Goal: Task Accomplishment & Management: Manage account settings

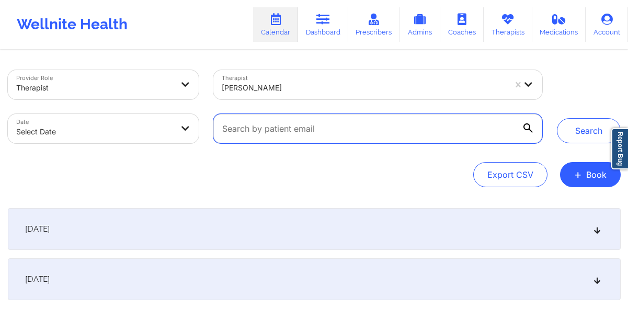
click at [333, 121] on input "text" at bounding box center [377, 128] width 328 height 29
paste input "[EMAIL_ADDRESS][DOMAIN_NAME]"
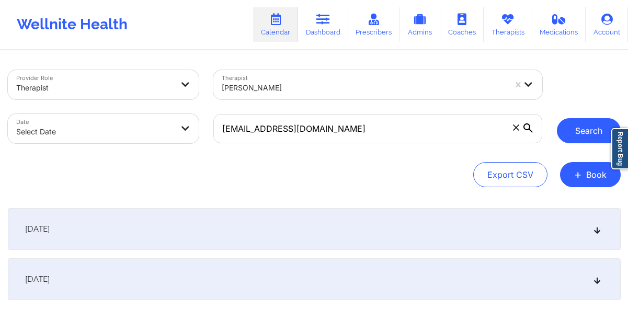
click at [564, 131] on button "Search" at bounding box center [589, 130] width 64 height 25
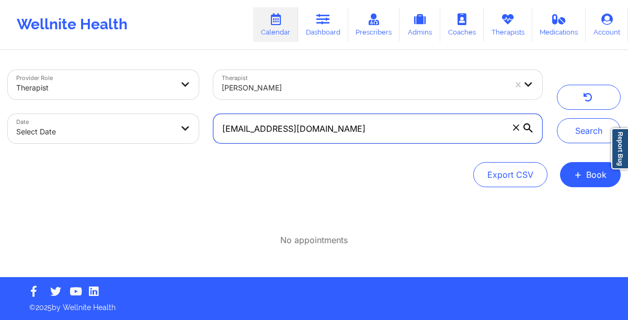
click at [350, 124] on input "[EMAIL_ADDRESS][DOMAIN_NAME]" at bounding box center [377, 128] width 328 height 29
paste input "yennhi.le171"
type input "[EMAIL_ADDRESS][DOMAIN_NAME]"
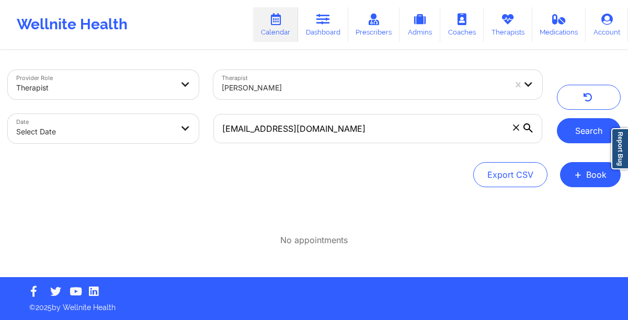
click at [576, 127] on button "Search" at bounding box center [589, 130] width 64 height 25
click at [329, 27] on link "Dashboard" at bounding box center [323, 24] width 50 height 34
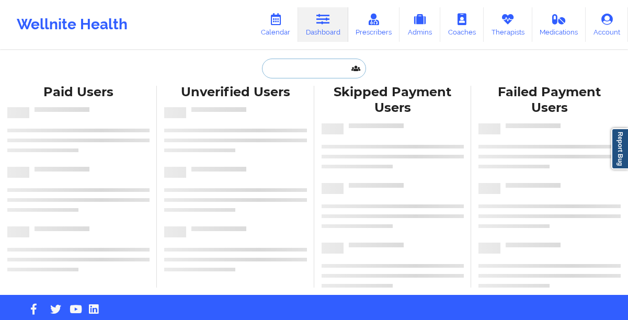
click at [294, 71] on input "text" at bounding box center [313, 69] width 103 height 20
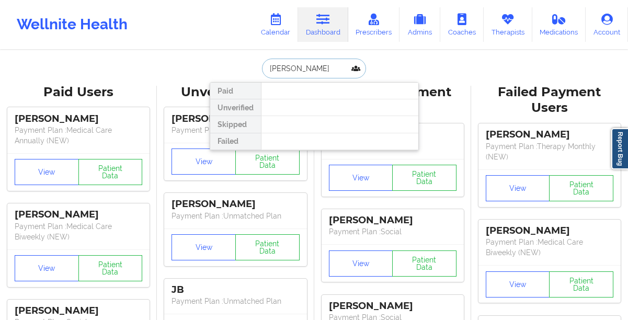
paste input "[PERSON_NAME]"
type input "[PERSON_NAME]"
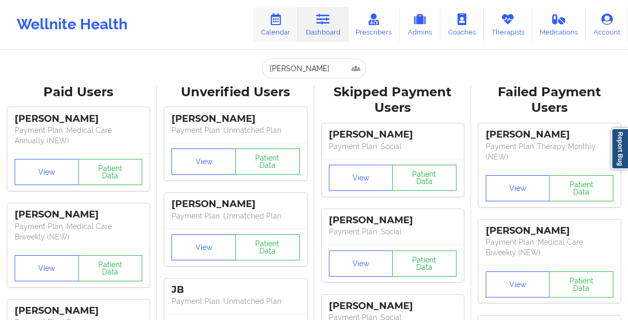
click at [277, 30] on link "Calendar" at bounding box center [275, 24] width 45 height 34
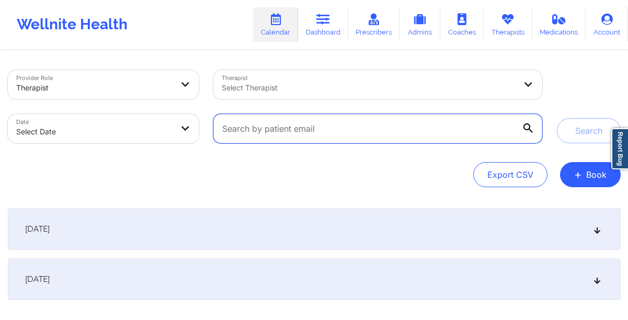
click at [311, 128] on input "text" at bounding box center [377, 128] width 328 height 29
paste input "[EMAIL_ADDRESS][DOMAIN_NAME]"
type input "[EMAIL_ADDRESS][DOMAIN_NAME]"
click at [557, 118] on button "Search" at bounding box center [589, 130] width 64 height 25
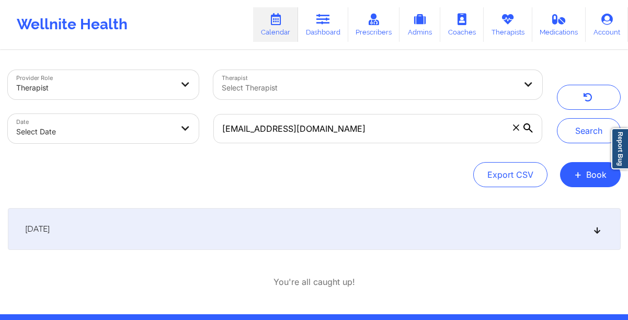
click at [298, 220] on div "[DATE]" at bounding box center [314, 229] width 612 height 42
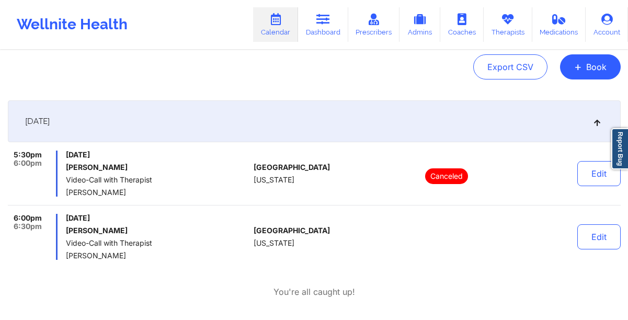
scroll to position [114, 0]
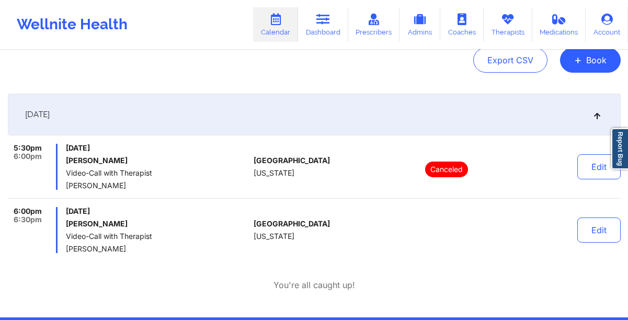
drag, startPoint x: 156, startPoint y: 251, endPoint x: 68, endPoint y: 250, distance: 88.3
click at [68, 250] on span "[PERSON_NAME]" at bounding box center [157, 249] width 183 height 8
copy span "[PERSON_NAME]"
click at [270, 30] on link "Calendar" at bounding box center [275, 24] width 45 height 34
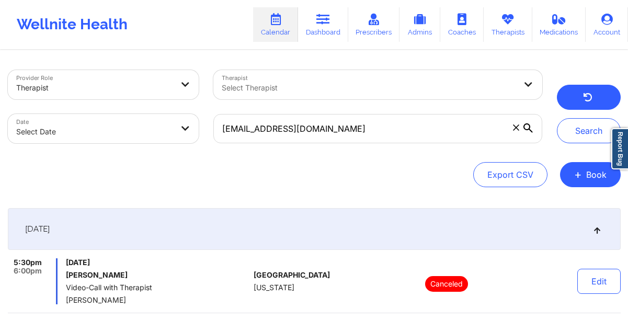
click at [578, 96] on button "button" at bounding box center [589, 97] width 64 height 25
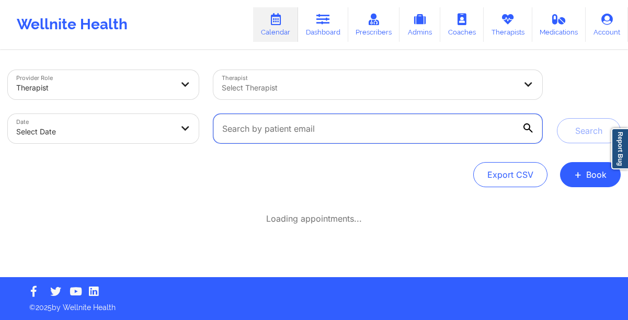
click at [358, 131] on input "text" at bounding box center [377, 128] width 328 height 29
paste input "[PERSON_NAME][EMAIL_ADDRESS][DOMAIN_NAME]"
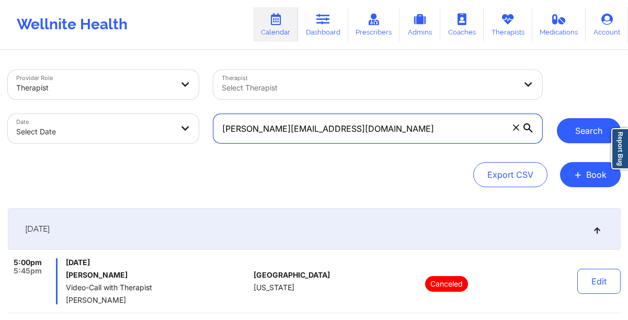
type input "[PERSON_NAME][EMAIL_ADDRESS][DOMAIN_NAME]"
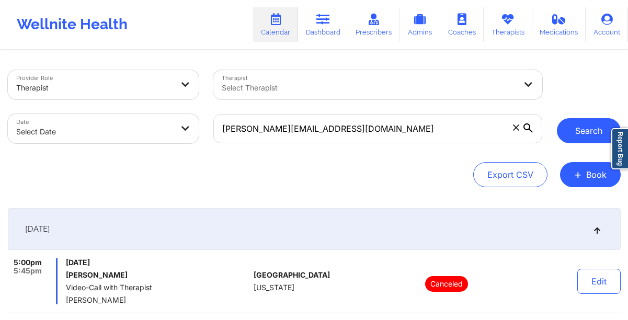
click at [579, 123] on button "Search" at bounding box center [589, 130] width 64 height 25
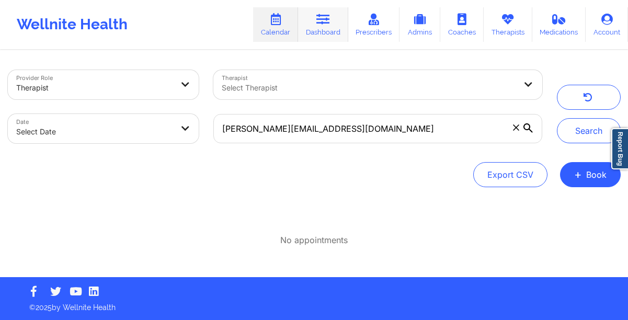
click at [319, 12] on link "Dashboard" at bounding box center [323, 24] width 50 height 34
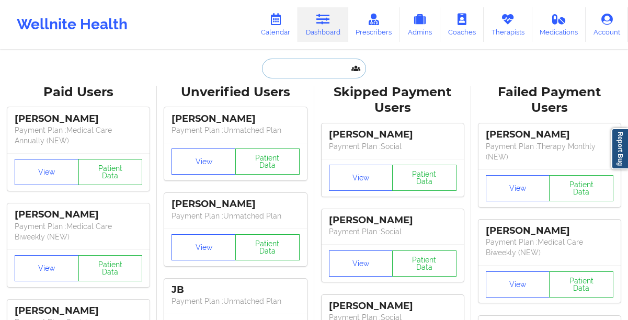
click at [276, 65] on input "text" at bounding box center [313, 69] width 103 height 20
paste input "[PERSON_NAME][EMAIL_ADDRESS][DOMAIN_NAME]"
type input "[PERSON_NAME][EMAIL_ADDRESS][DOMAIN_NAME]"
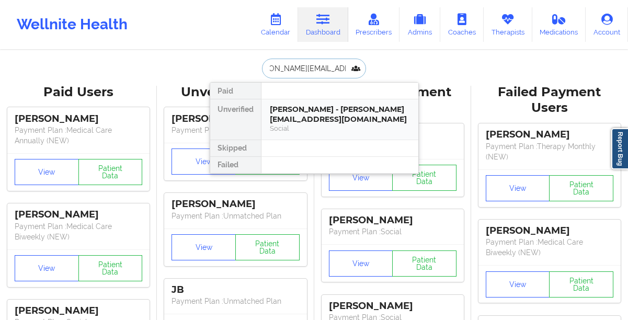
click at [282, 118] on div "[PERSON_NAME] - [PERSON_NAME][EMAIL_ADDRESS][DOMAIN_NAME]" at bounding box center [340, 114] width 140 height 19
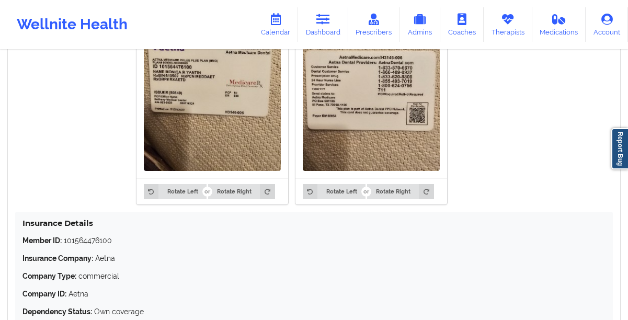
scroll to position [878, 0]
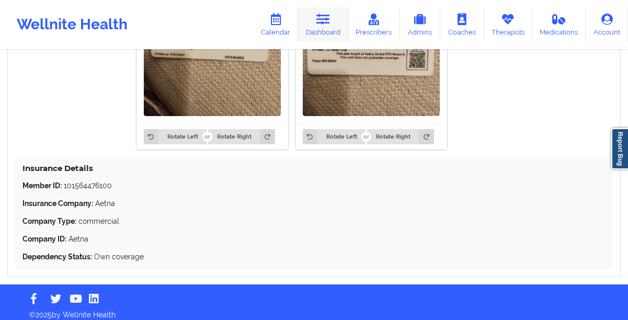
click at [323, 25] on icon at bounding box center [323, 19] width 14 height 11
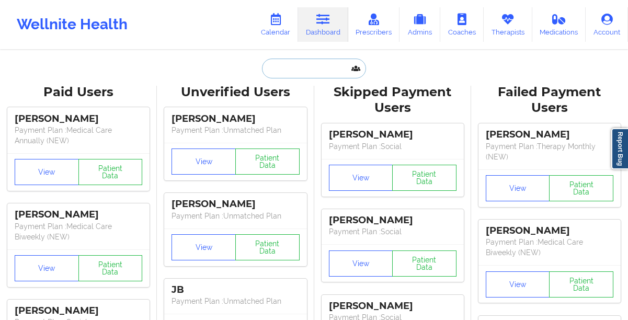
click at [298, 71] on input "text" at bounding box center [313, 69] width 103 height 20
paste input "[PERSON_NAME]"
type input "[PERSON_NAME]"
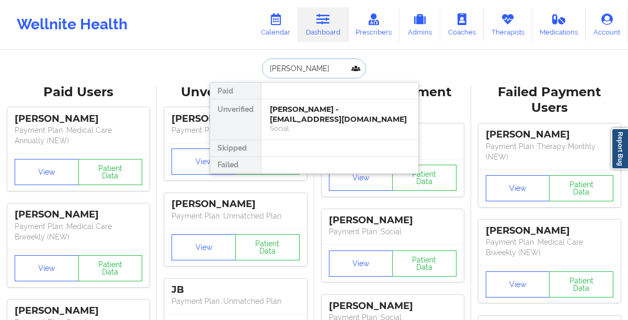
click at [299, 109] on div "[PERSON_NAME] - [EMAIL_ADDRESS][DOMAIN_NAME]" at bounding box center [340, 114] width 140 height 19
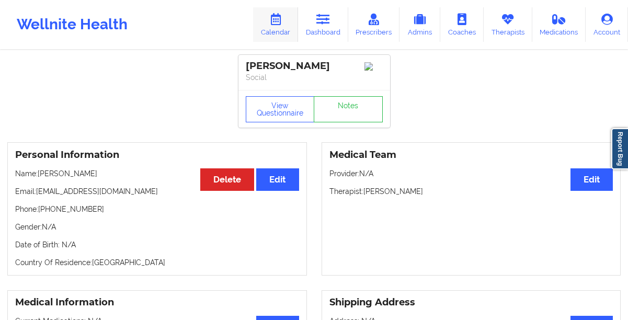
click at [289, 28] on link "Calendar" at bounding box center [275, 24] width 45 height 34
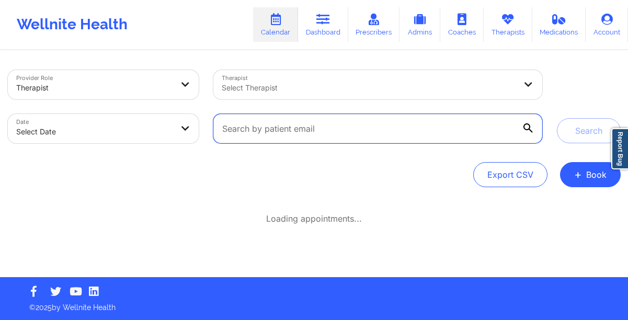
click at [274, 122] on input "text" at bounding box center [377, 128] width 328 height 29
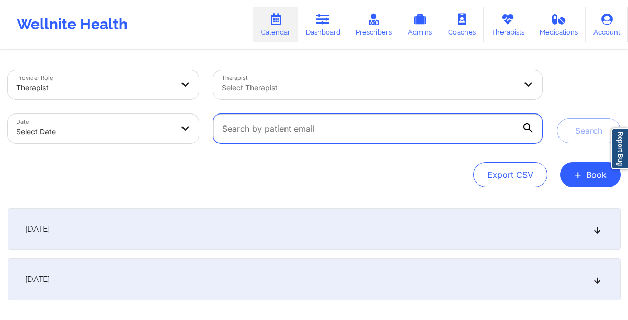
paste input "[EMAIL_ADDRESS][DOMAIN_NAME]"
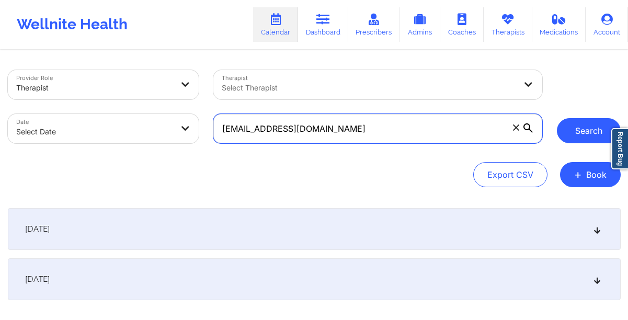
type input "[EMAIL_ADDRESS][DOMAIN_NAME]"
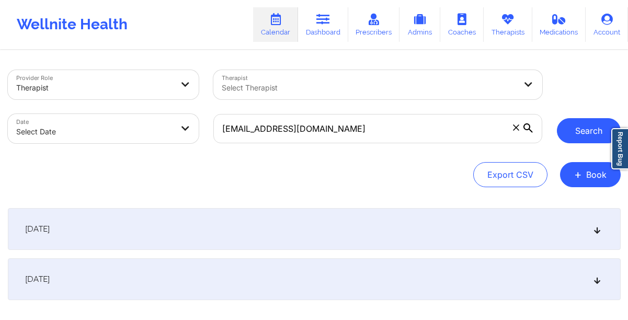
click at [581, 129] on button "Search" at bounding box center [589, 130] width 64 height 25
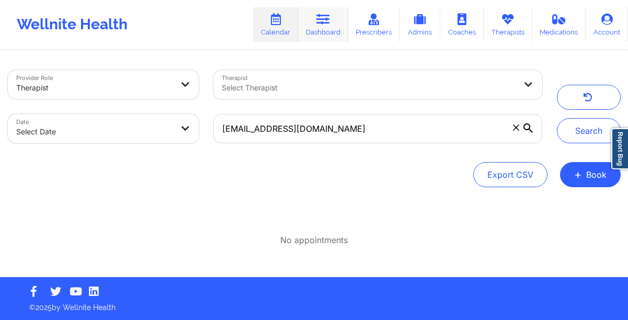
click at [327, 29] on link "Dashboard" at bounding box center [323, 24] width 50 height 34
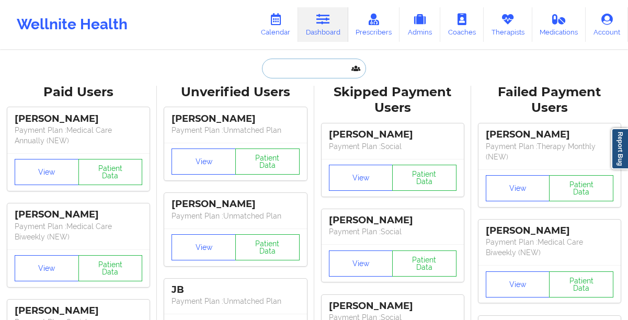
click at [282, 68] on input "text" at bounding box center [313, 69] width 103 height 20
paste input "[EMAIL_ADDRESS][DOMAIN_NAME]"
type input "[EMAIL_ADDRESS][DOMAIN_NAME]"
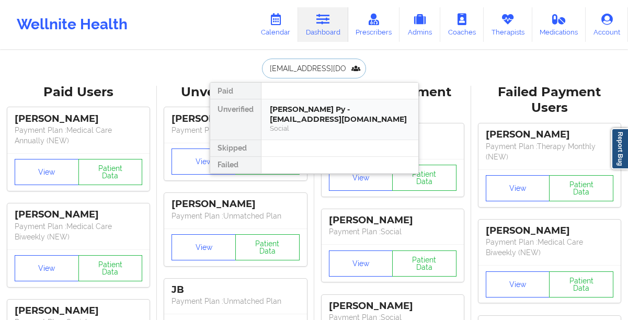
click at [293, 112] on div "[PERSON_NAME] Py - [EMAIL_ADDRESS][DOMAIN_NAME]" at bounding box center [340, 114] width 140 height 19
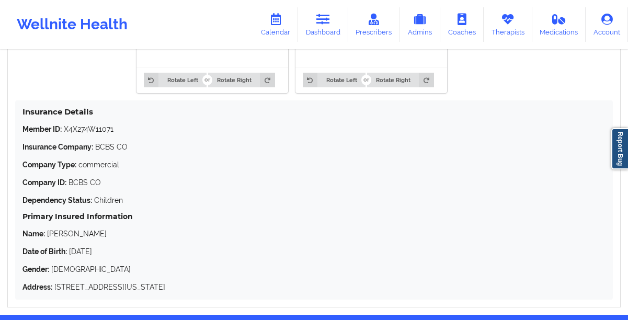
scroll to position [967, 0]
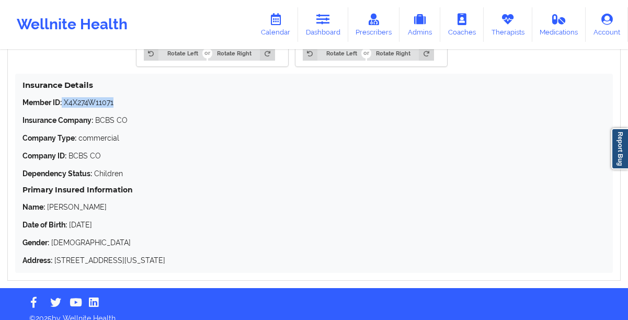
drag, startPoint x: 115, startPoint y: 102, endPoint x: 62, endPoint y: 103, distance: 53.3
click at [62, 103] on p "Member ID: X4X274W11071" at bounding box center [313, 102] width 583 height 10
copy p "X4X274W11071"
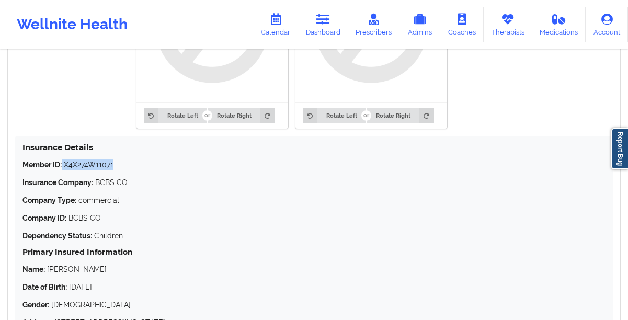
scroll to position [854, 0]
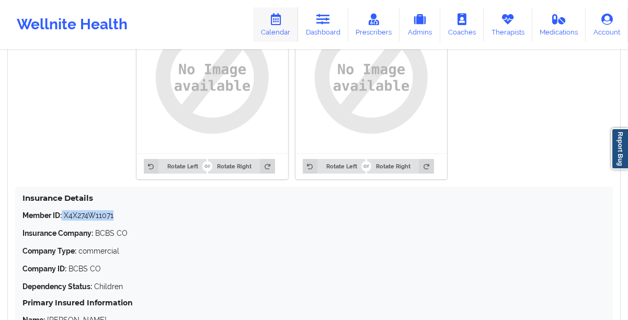
click at [276, 30] on link "Calendar" at bounding box center [275, 24] width 45 height 34
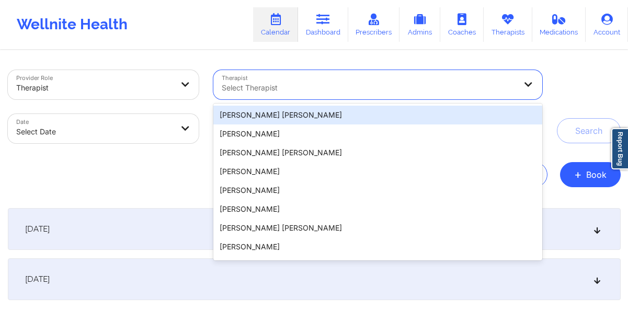
click at [374, 94] on div "Select Therapist" at bounding box center [365, 84] width 304 height 29
click at [582, 180] on button "+ Book" at bounding box center [590, 174] width 61 height 25
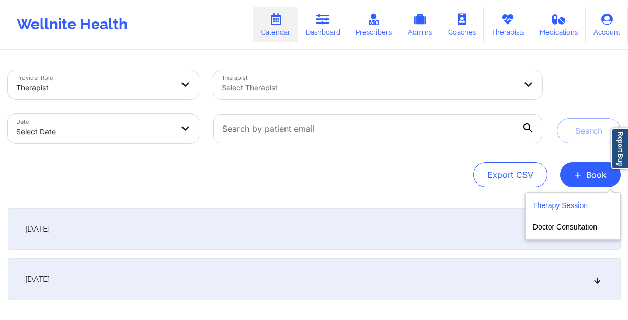
click at [577, 205] on button "Therapy Session" at bounding box center [572, 207] width 80 height 17
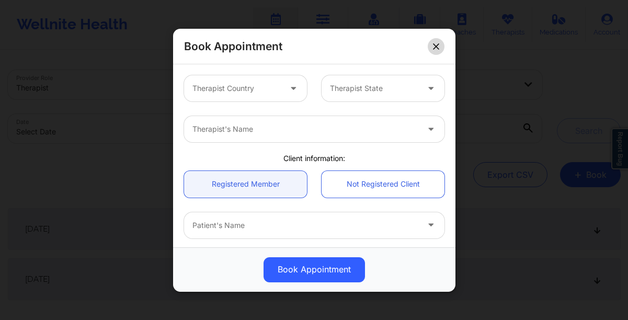
click at [436, 45] on icon at bounding box center [436, 46] width 6 height 6
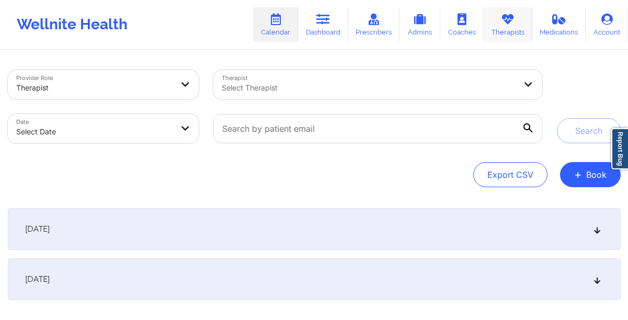
click at [503, 27] on link "Therapists" at bounding box center [507, 24] width 49 height 34
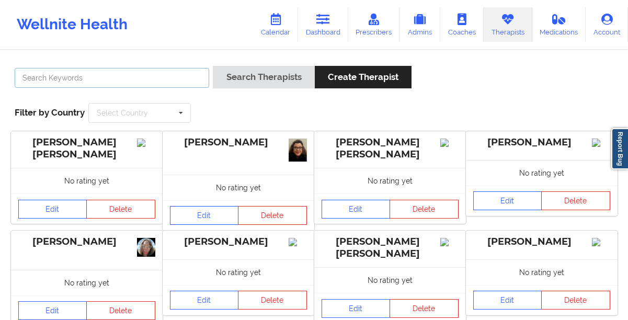
click at [186, 80] on input "text" at bounding box center [112, 78] width 194 height 20
type input "[PERSON_NAME]"
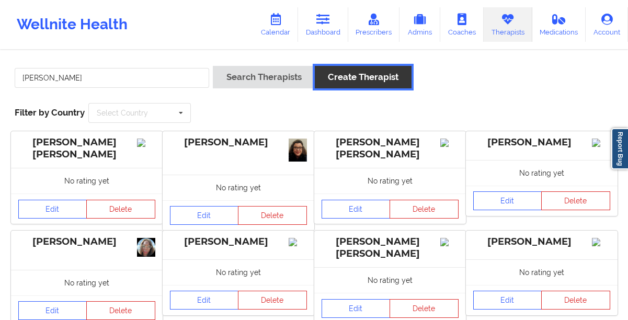
click at [327, 76] on button "Create Therapist" at bounding box center [363, 77] width 97 height 22
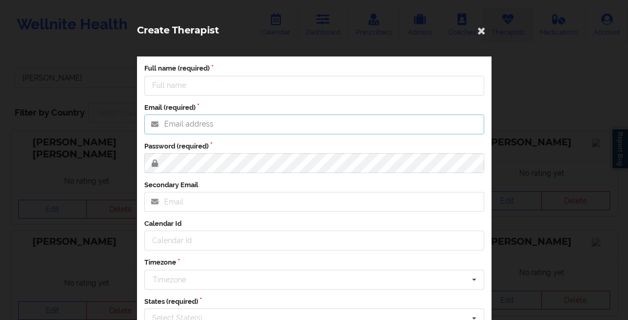
type input "[EMAIL_ADDRESS][DOMAIN_NAME]"
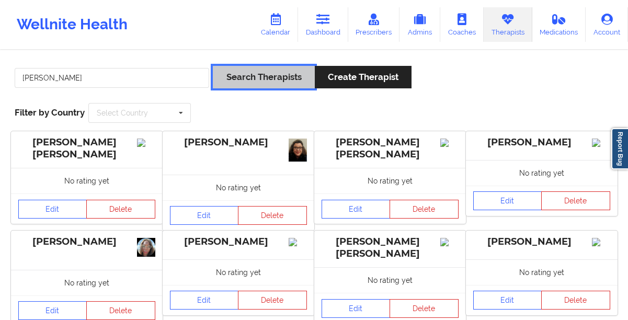
click at [238, 68] on button "Search Therapists" at bounding box center [263, 77] width 101 height 22
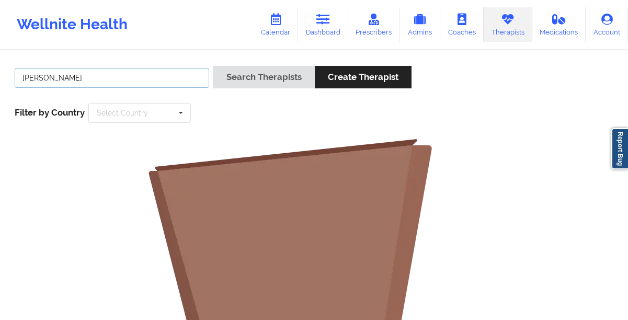
click at [137, 78] on input "[PERSON_NAME]" at bounding box center [112, 78] width 194 height 20
type input "[PERSON_NAME]"
click at [213, 66] on button "Search Therapists" at bounding box center [263, 77] width 101 height 22
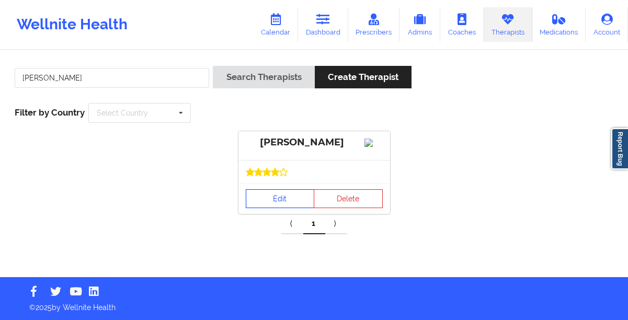
click at [252, 202] on link "Edit" at bounding box center [280, 198] width 69 height 19
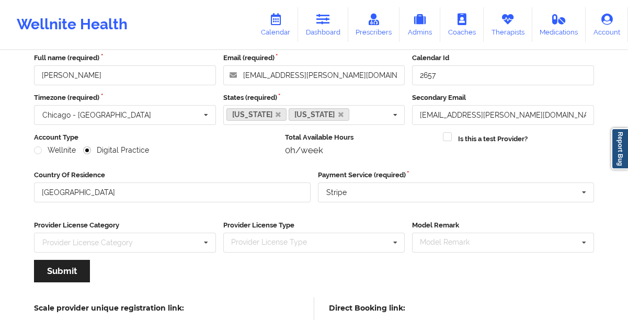
scroll to position [148, 0]
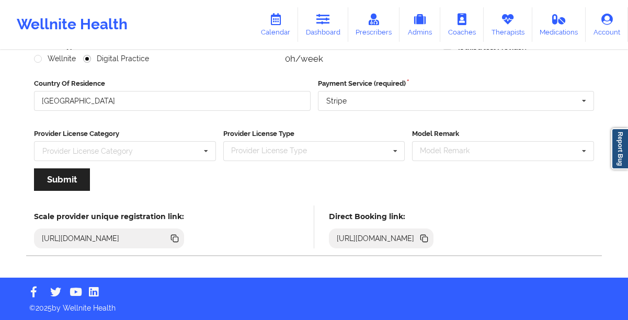
click at [426, 238] on icon at bounding box center [423, 237] width 5 height 5
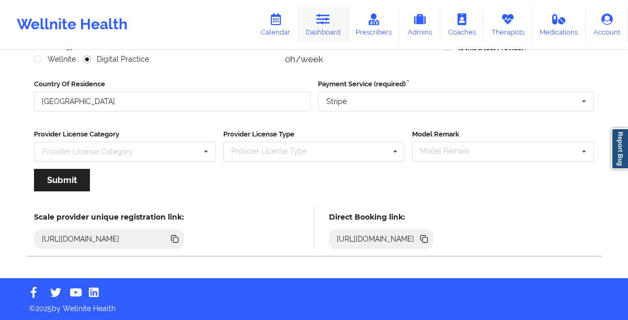
click at [319, 29] on link "Dashboard" at bounding box center [323, 24] width 50 height 34
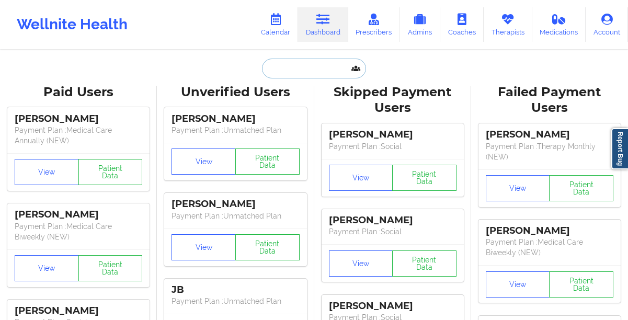
click at [279, 70] on input "text" at bounding box center [313, 69] width 103 height 20
paste input "[URL][DOMAIN_NAME]"
type input "[URL][DOMAIN_NAME]"
paste input "[EMAIL_ADDRESS][DOMAIN_NAME]"
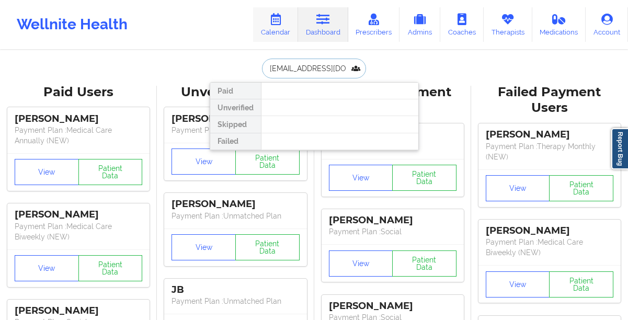
type input "[EMAIL_ADDRESS][DOMAIN_NAME]"
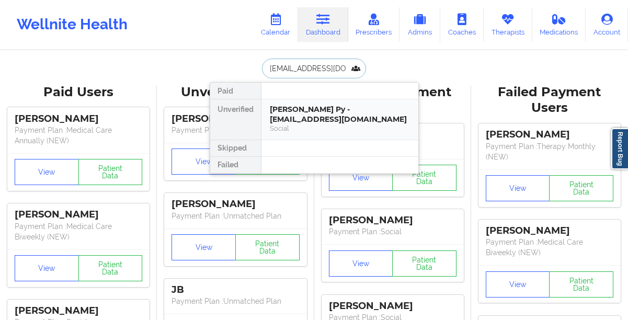
click at [299, 109] on div "[PERSON_NAME] Py - [EMAIL_ADDRESS][DOMAIN_NAME]" at bounding box center [340, 114] width 140 height 19
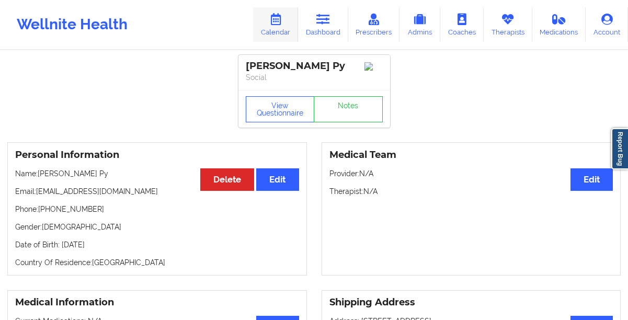
click at [279, 31] on link "Calendar" at bounding box center [275, 24] width 45 height 34
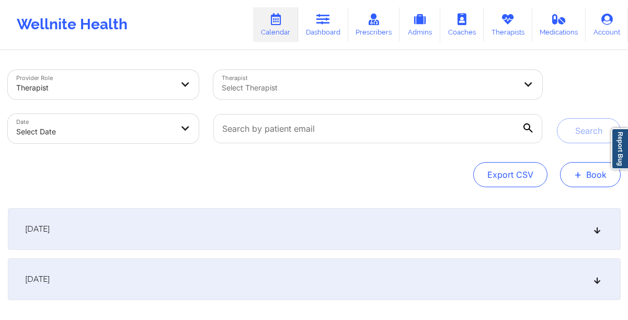
click at [583, 173] on button "+ Book" at bounding box center [590, 174] width 61 height 25
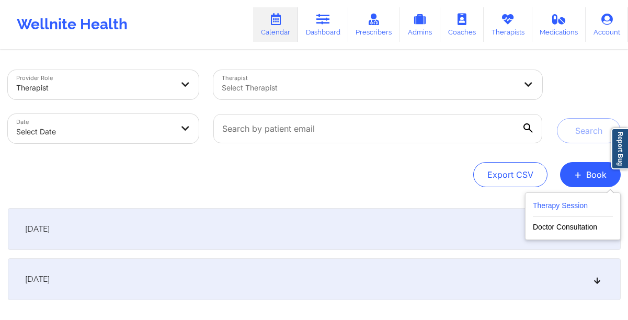
click at [559, 205] on button "Therapy Session" at bounding box center [572, 207] width 80 height 17
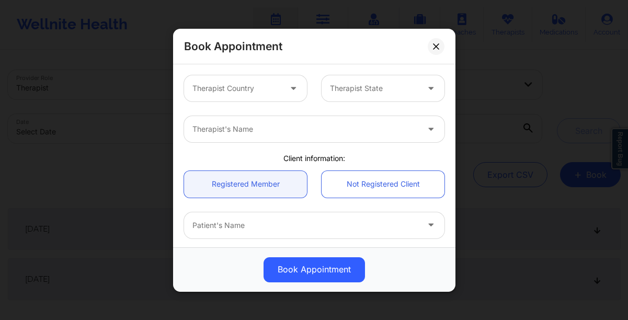
click at [248, 92] on div at bounding box center [236, 88] width 88 height 13
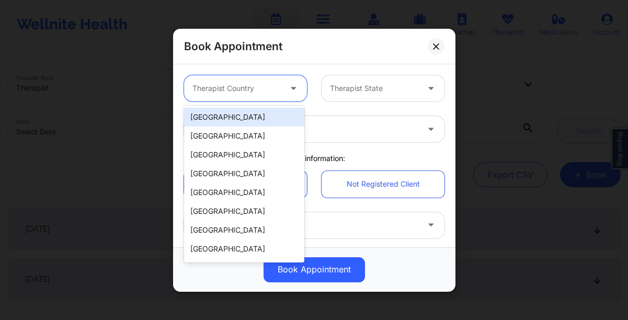
click at [249, 111] on div "[GEOGRAPHIC_DATA]" at bounding box center [244, 117] width 120 height 19
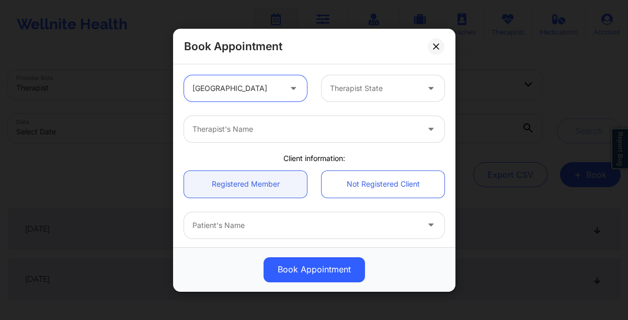
click at [366, 90] on div at bounding box center [374, 88] width 88 height 13
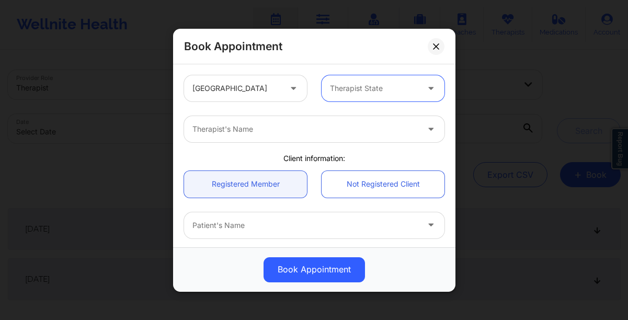
click at [361, 90] on div at bounding box center [374, 88] width 88 height 13
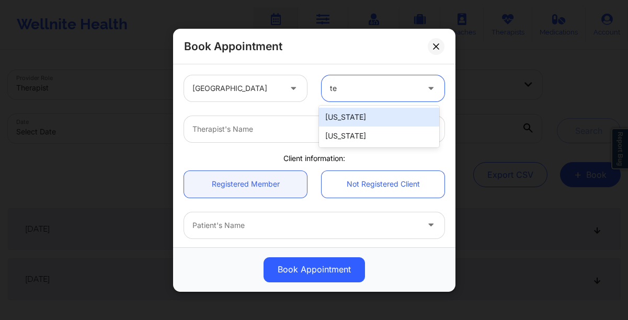
type input "tex"
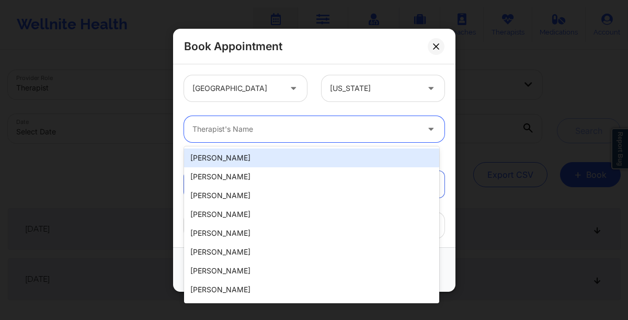
click at [318, 135] on div at bounding box center [305, 129] width 226 height 13
type input "kellyn"
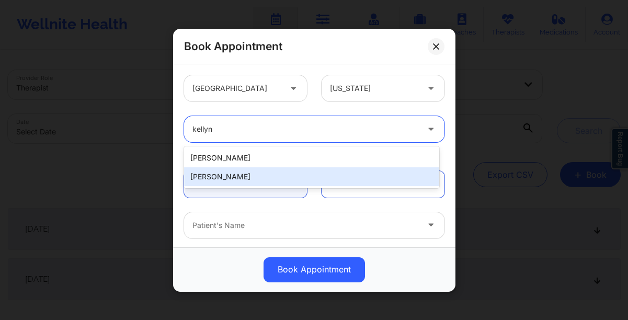
click at [273, 181] on div "[PERSON_NAME]" at bounding box center [311, 176] width 255 height 19
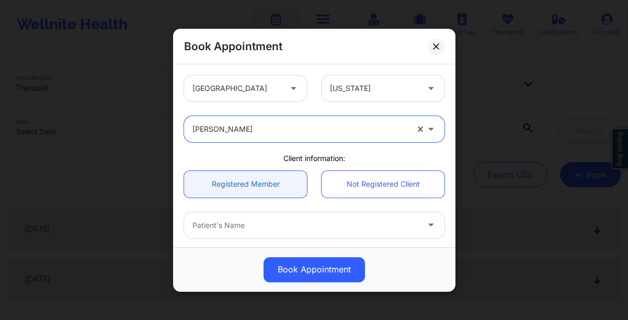
click at [263, 187] on link "Registered Member" at bounding box center [245, 183] width 123 height 27
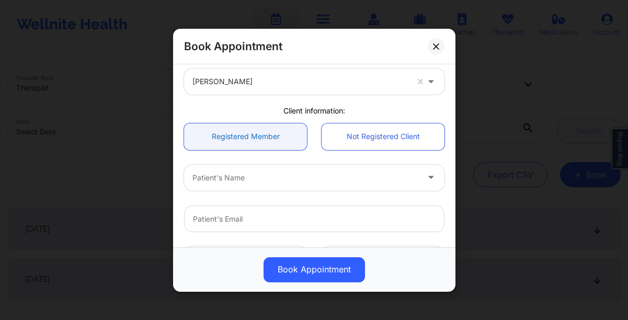
scroll to position [53, 0]
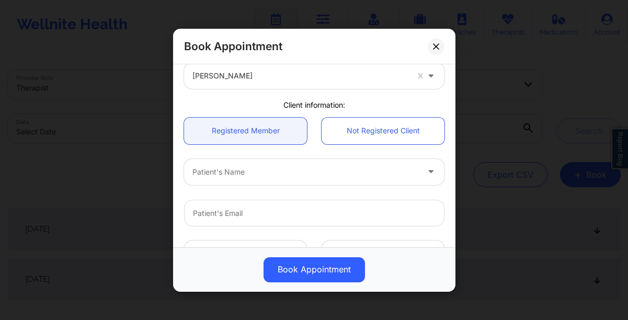
click at [248, 172] on div at bounding box center [305, 172] width 226 height 13
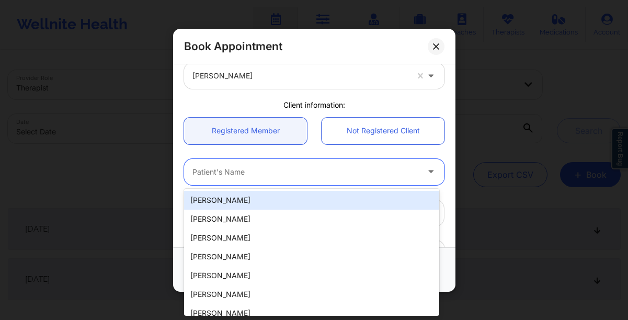
click at [208, 167] on div at bounding box center [305, 172] width 226 height 13
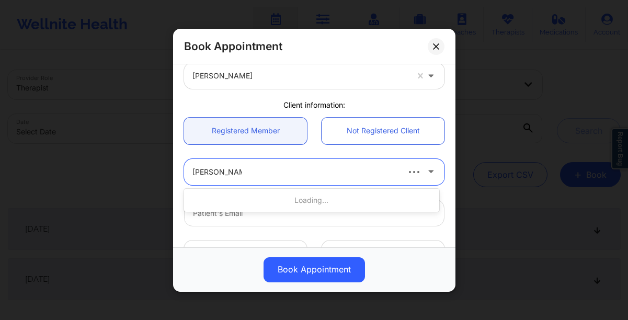
type input "[PERSON_NAME] py"
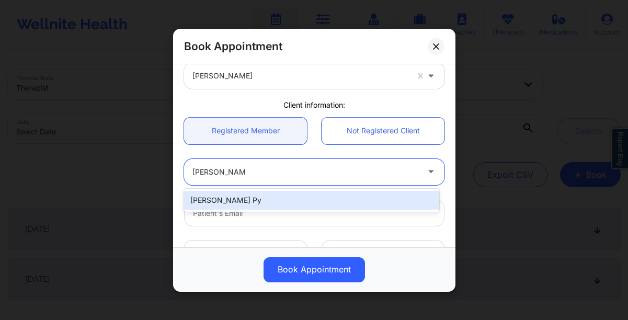
type input "[EMAIL_ADDRESS][DOMAIN_NAME]"
type input "[PHONE_NUMBER]"
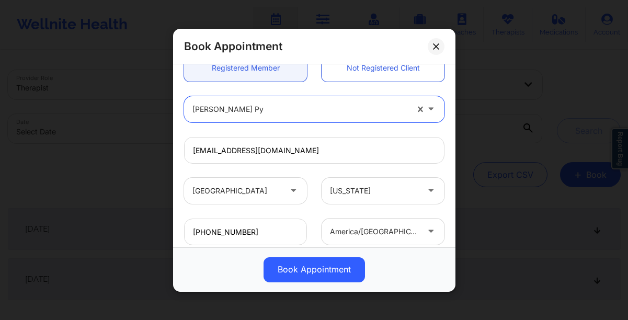
scroll to position [0, 0]
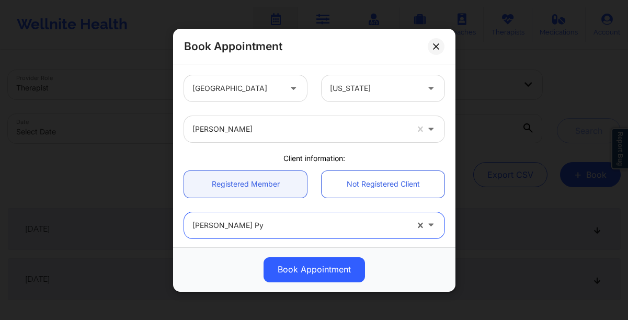
click at [389, 95] on div "[US_STATE]" at bounding box center [374, 88] width 88 height 26
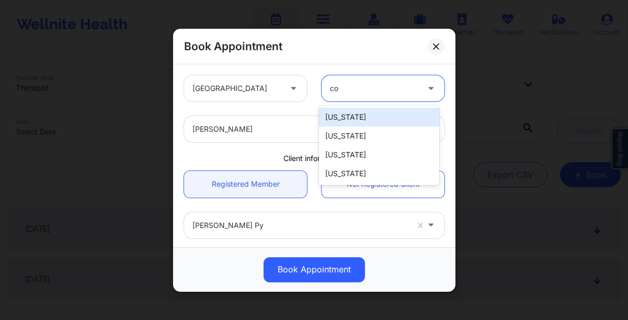
type input "c"
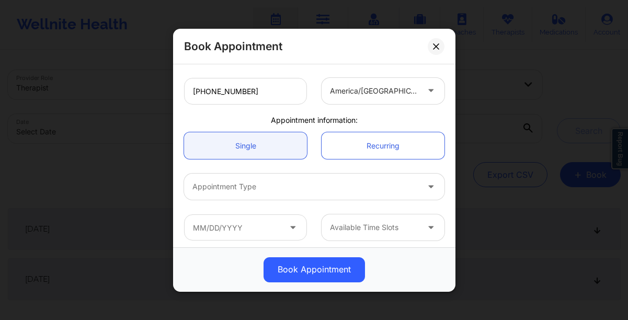
scroll to position [261, 0]
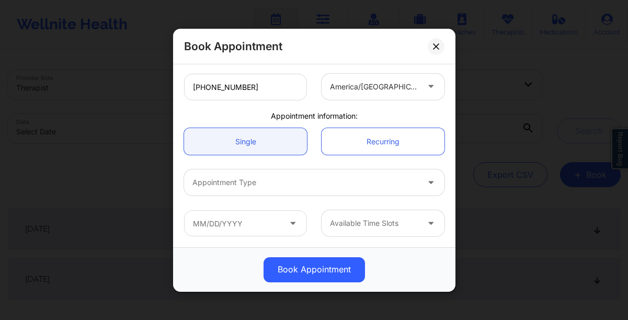
click at [297, 185] on div at bounding box center [305, 182] width 226 height 13
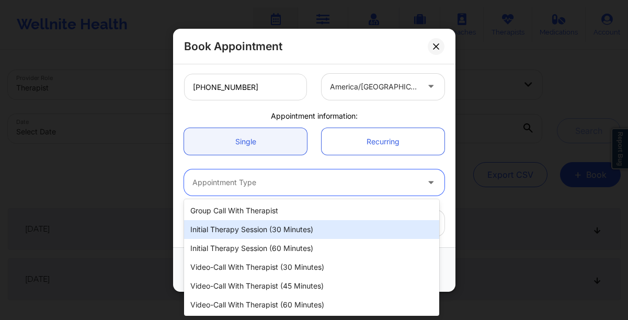
click at [287, 231] on div "Initial Therapy Session (30 minutes)" at bounding box center [311, 229] width 255 height 19
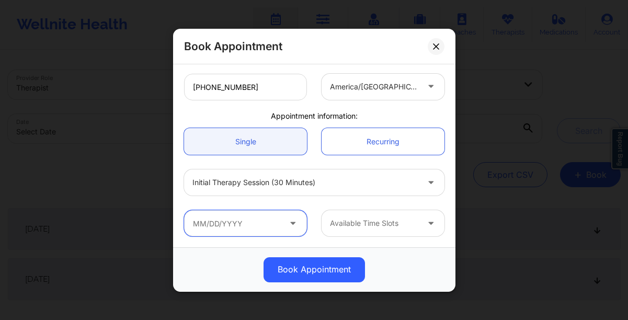
click at [280, 231] on input "text" at bounding box center [245, 223] width 123 height 26
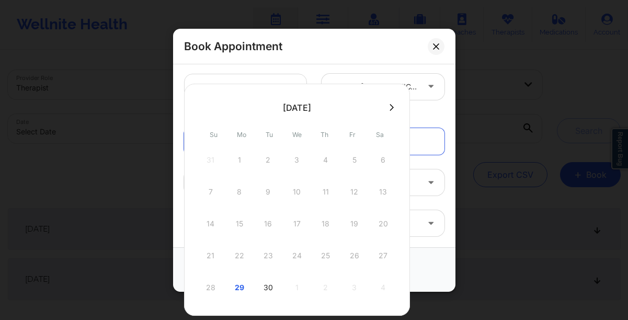
click at [389, 106] on icon at bounding box center [391, 107] width 4 height 8
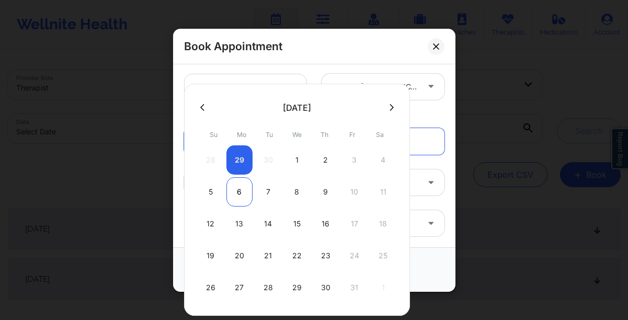
click at [237, 192] on div "6" at bounding box center [239, 191] width 26 height 29
type input "[DATE]"
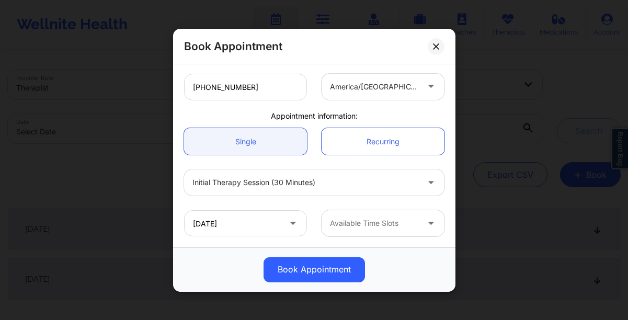
click at [375, 227] on div at bounding box center [374, 223] width 88 height 13
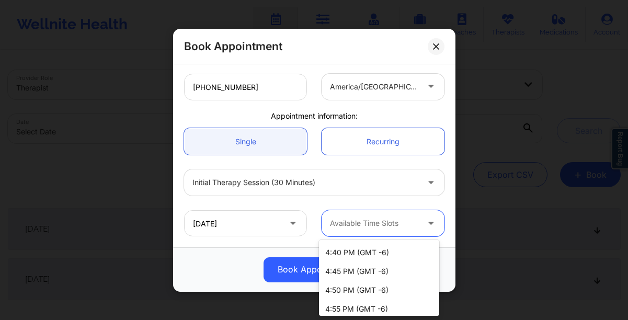
scroll to position [0, 0]
click at [352, 253] on div "4:30 PM (GMT -6)" at bounding box center [379, 251] width 120 height 19
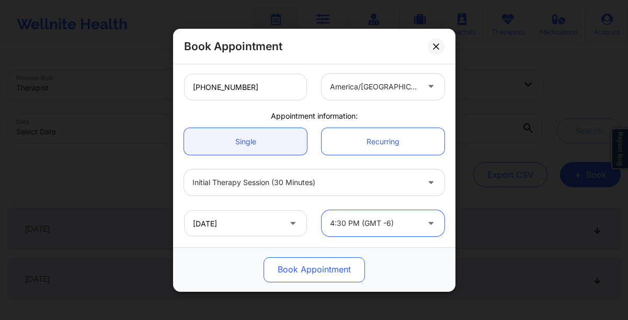
click at [325, 269] on button "Book Appointment" at bounding box center [313, 269] width 101 height 25
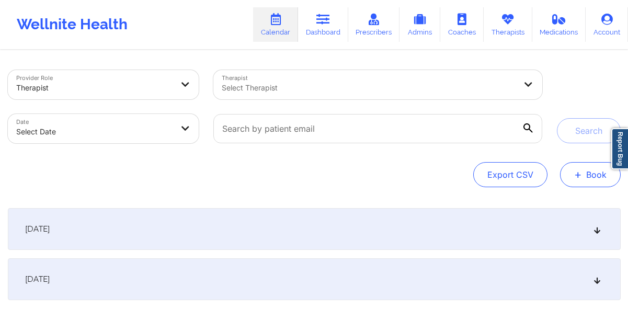
click at [590, 176] on button "+ Book" at bounding box center [590, 174] width 61 height 25
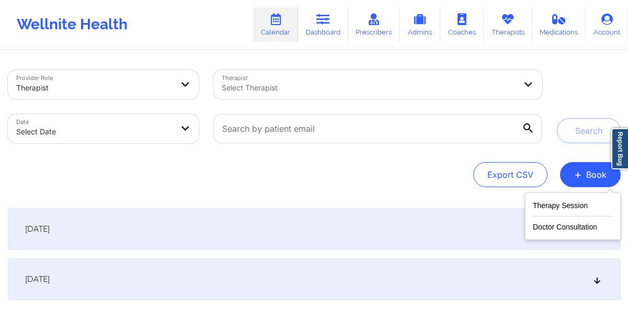
click at [373, 170] on div "Export CSV + Book" at bounding box center [314, 174] width 612 height 25
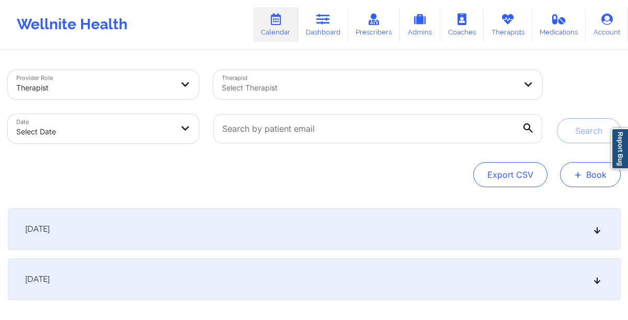
click at [589, 182] on button "+ Book" at bounding box center [590, 174] width 61 height 25
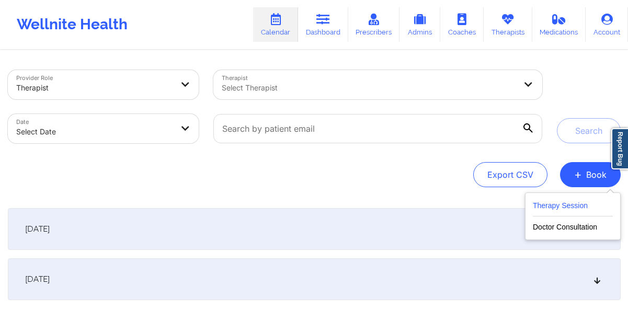
click at [536, 203] on button "Therapy Session" at bounding box center [572, 207] width 80 height 17
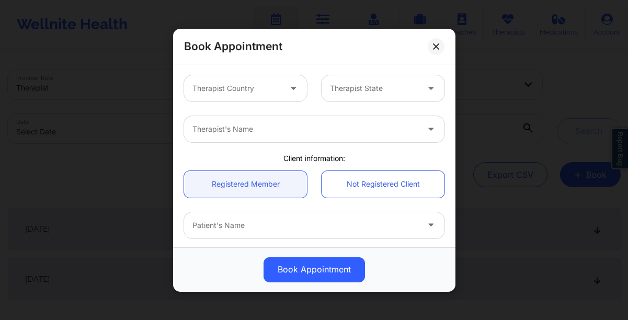
click at [273, 97] on div "Therapist Country" at bounding box center [233, 88] width 98 height 26
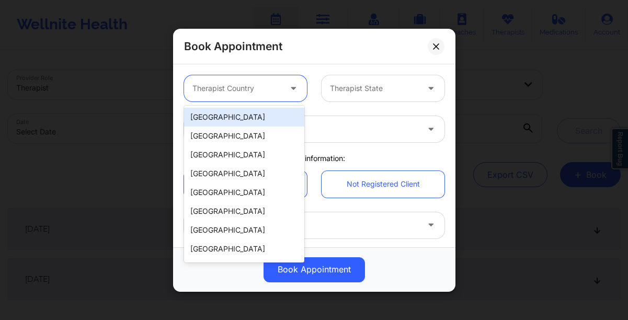
type input "u"
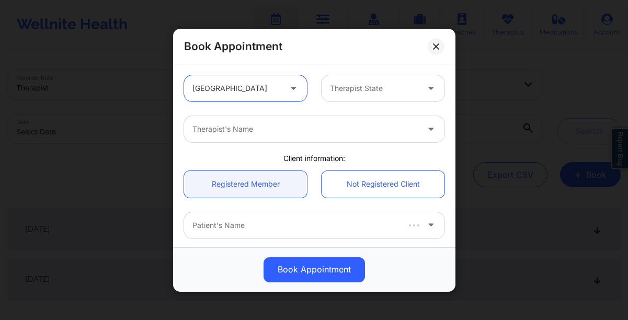
click at [374, 88] on div at bounding box center [374, 88] width 88 height 13
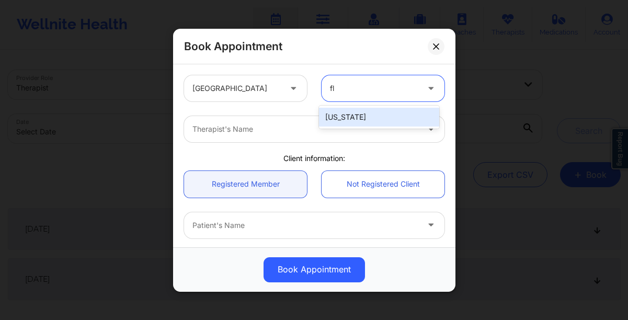
type input "f"
type input "[US_STATE]"
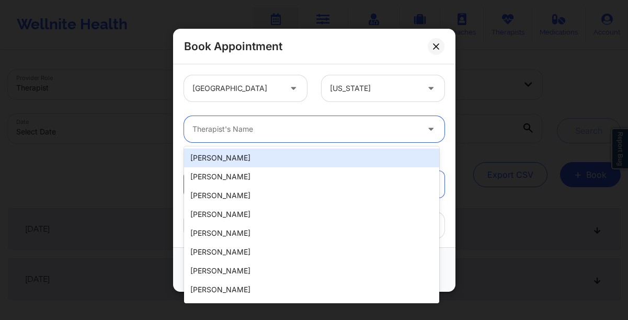
click at [302, 137] on div "Therapist's Name" at bounding box center [301, 129] width 235 height 26
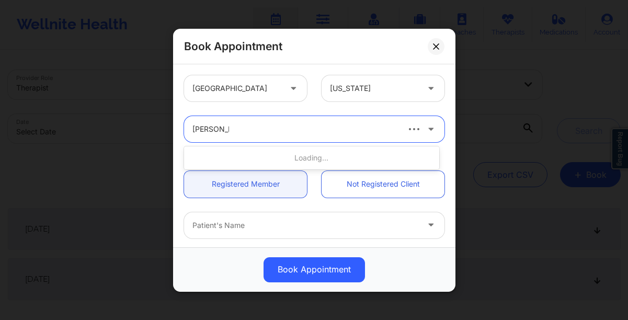
type input "[PERSON_NAME]"
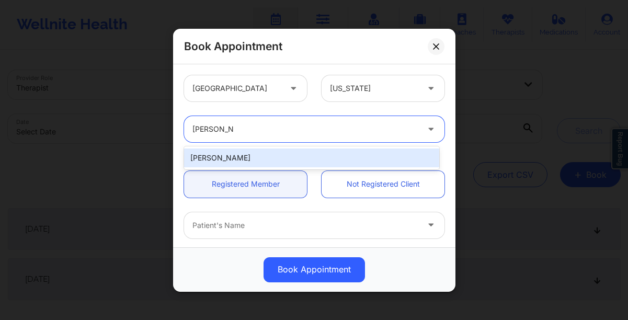
click at [233, 158] on div "[PERSON_NAME]" at bounding box center [311, 157] width 255 height 19
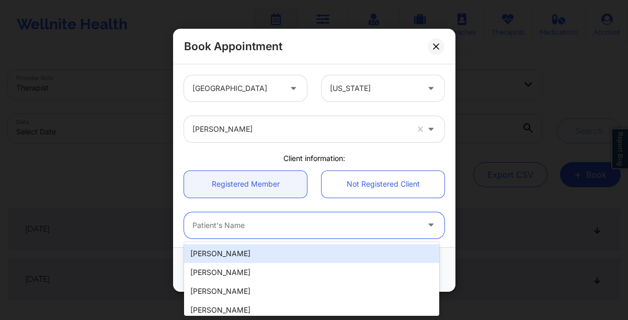
click at [248, 222] on div at bounding box center [305, 225] width 226 height 13
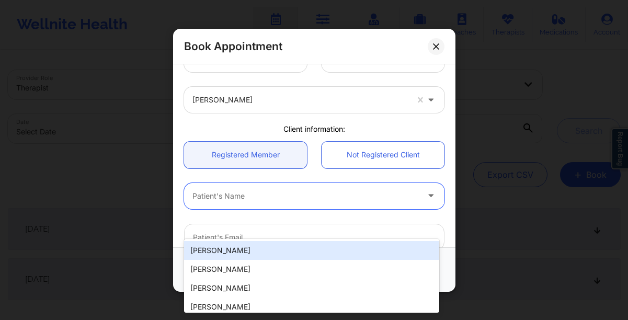
scroll to position [33, 0]
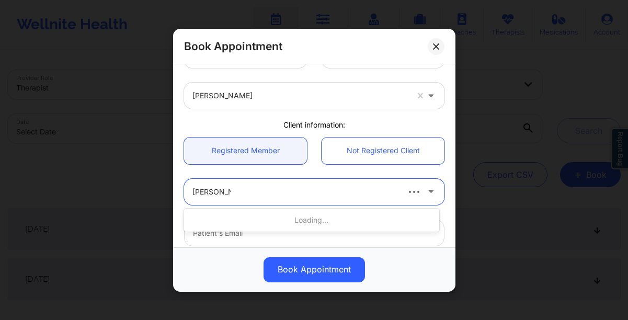
type input "[PERSON_NAME]"
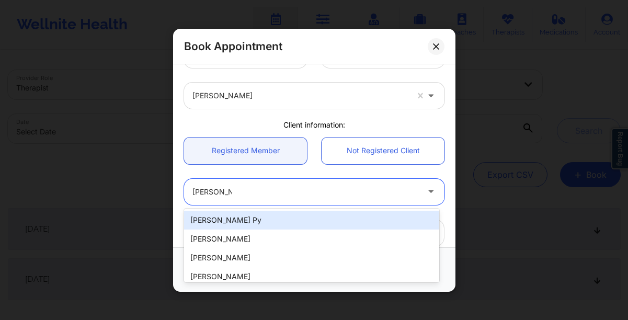
click at [234, 224] on div "[PERSON_NAME] Py" at bounding box center [311, 220] width 255 height 19
type input "[EMAIL_ADDRESS][DOMAIN_NAME]"
type input "[PHONE_NUMBER]"
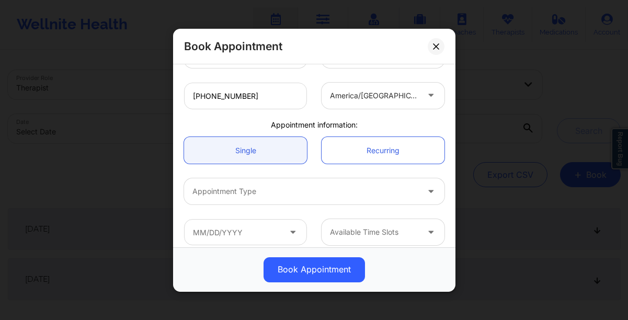
scroll to position [261, 0]
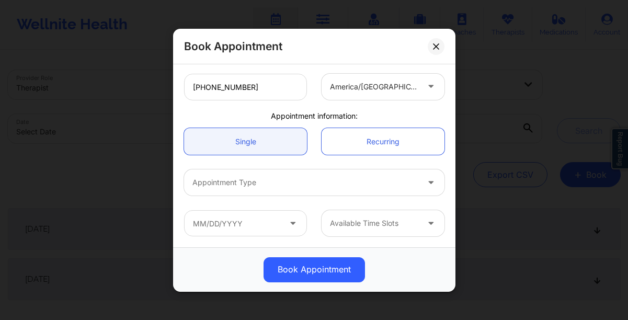
click at [258, 189] on div "Appointment Type" at bounding box center [301, 182] width 235 height 26
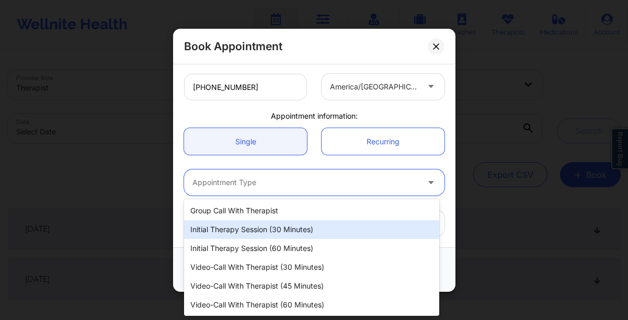
click at [258, 226] on div "Initial Therapy Session (30 minutes)" at bounding box center [311, 229] width 255 height 19
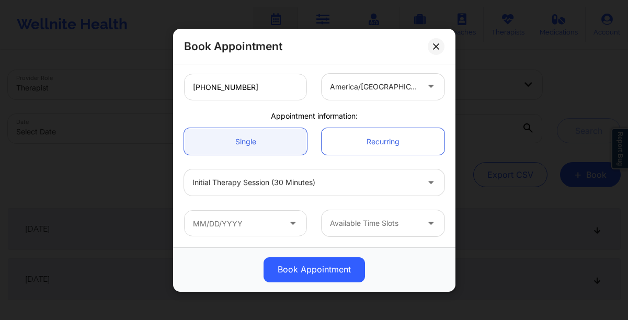
click at [292, 225] on icon at bounding box center [292, 220] width 10 height 9
click at [288, 223] on icon at bounding box center [292, 220] width 10 height 9
click at [290, 225] on icon at bounding box center [292, 220] width 10 height 9
click at [252, 222] on input "text" at bounding box center [245, 223] width 123 height 26
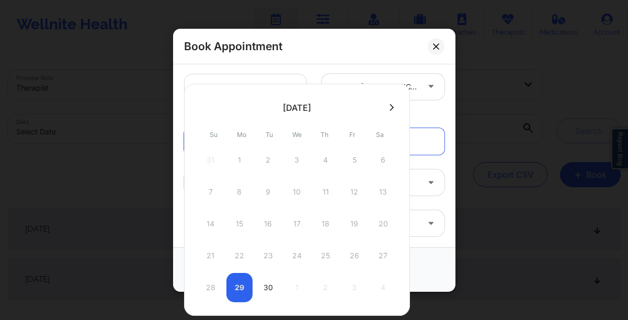
click at [390, 107] on icon at bounding box center [391, 107] width 4 height 8
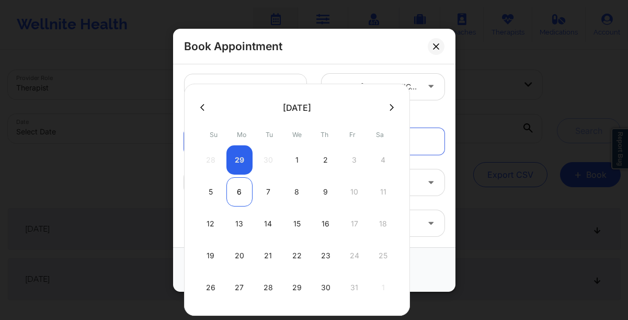
click at [241, 192] on div "6" at bounding box center [239, 191] width 26 height 29
type input "[DATE]"
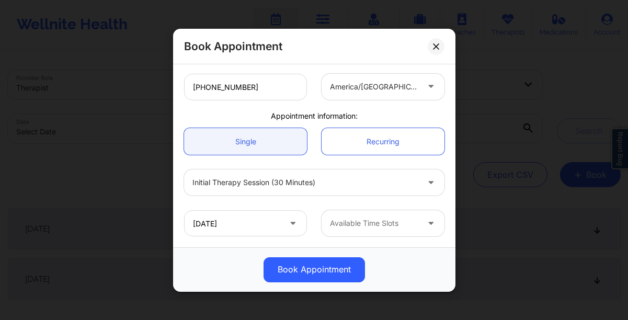
click at [401, 225] on div at bounding box center [374, 223] width 88 height 13
click at [426, 222] on icon at bounding box center [430, 220] width 10 height 9
click at [392, 223] on div at bounding box center [374, 223] width 88 height 13
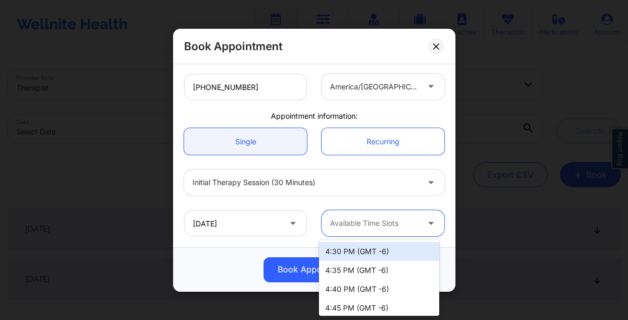
click at [360, 221] on div at bounding box center [374, 223] width 88 height 13
click at [426, 222] on icon at bounding box center [430, 220] width 10 height 9
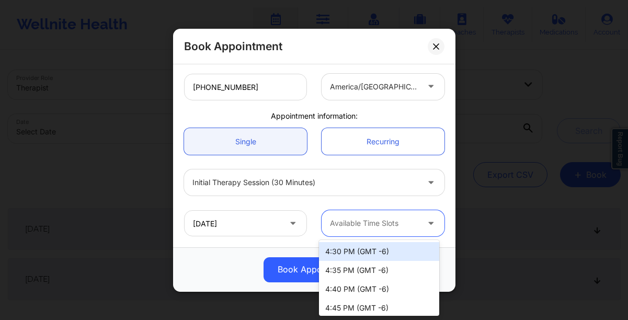
click at [426, 222] on icon at bounding box center [430, 220] width 10 height 9
click at [419, 222] on div at bounding box center [431, 223] width 25 height 26
click at [376, 252] on div "4:30 PM (GMT -6)" at bounding box center [379, 251] width 120 height 19
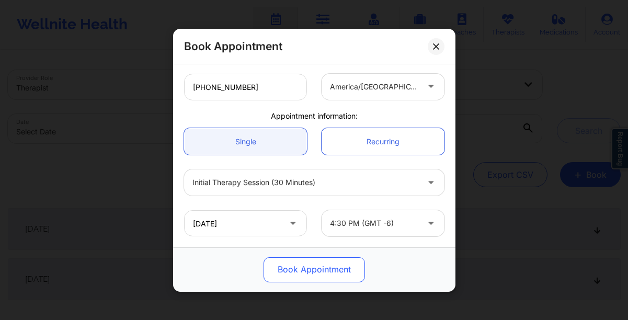
click at [337, 261] on button "Book Appointment" at bounding box center [313, 269] width 101 height 25
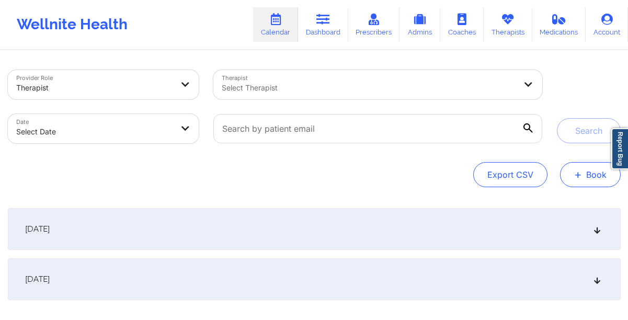
click at [582, 175] on button "+ Book" at bounding box center [590, 174] width 61 height 25
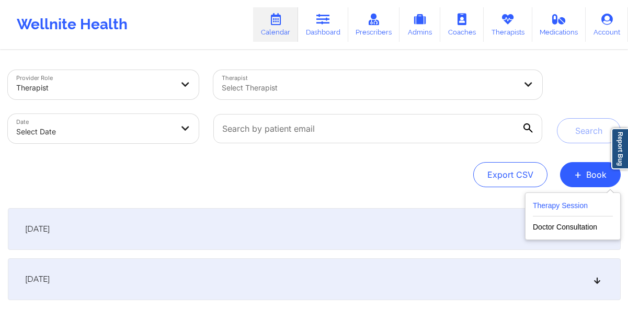
click at [562, 206] on button "Therapy Session" at bounding box center [572, 207] width 80 height 17
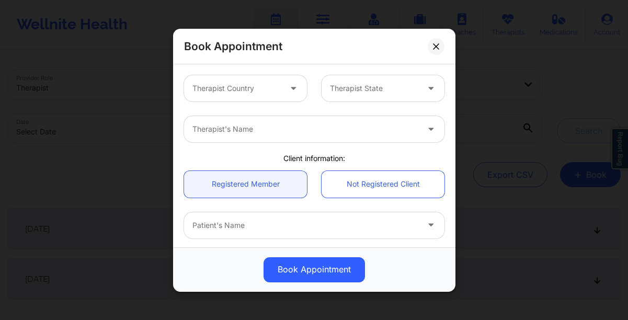
click at [270, 90] on div at bounding box center [236, 88] width 88 height 13
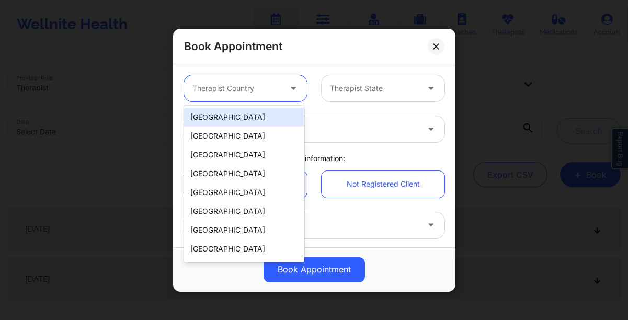
click at [252, 119] on div "[GEOGRAPHIC_DATA]" at bounding box center [244, 117] width 120 height 19
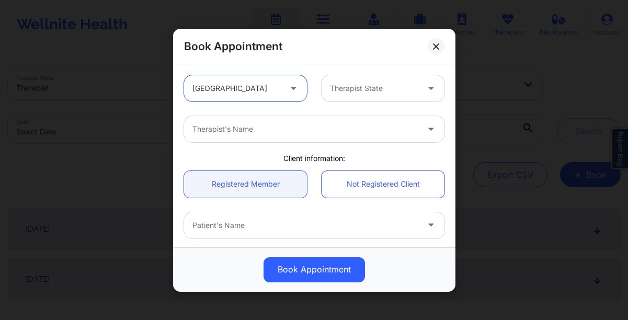
click at [367, 86] on div at bounding box center [374, 88] width 88 height 13
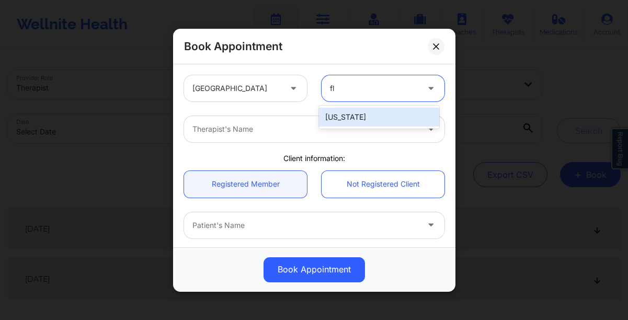
type input "flo"
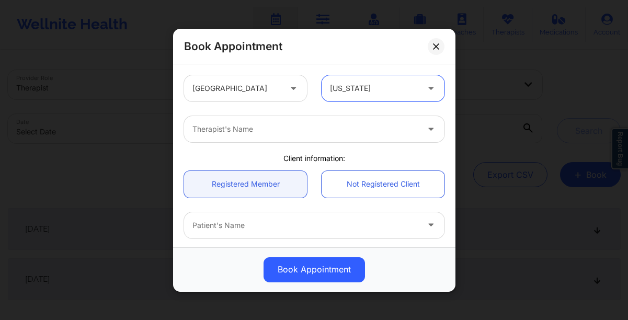
click at [321, 130] on div at bounding box center [305, 129] width 226 height 13
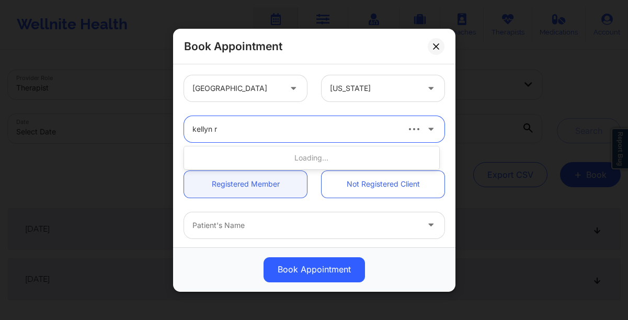
type input "kellyn ro"
click at [240, 227] on div at bounding box center [305, 225] width 226 height 13
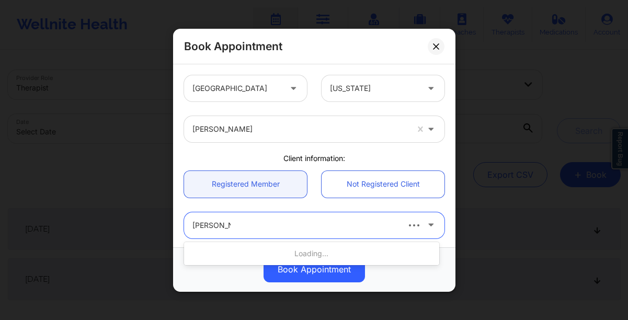
type input "[PERSON_NAME]"
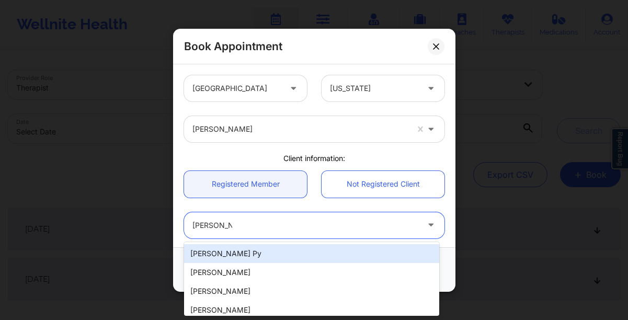
click at [268, 253] on div "[PERSON_NAME] Py" at bounding box center [311, 253] width 255 height 19
type input "[EMAIL_ADDRESS][DOMAIN_NAME]"
type input "[PHONE_NUMBER]"
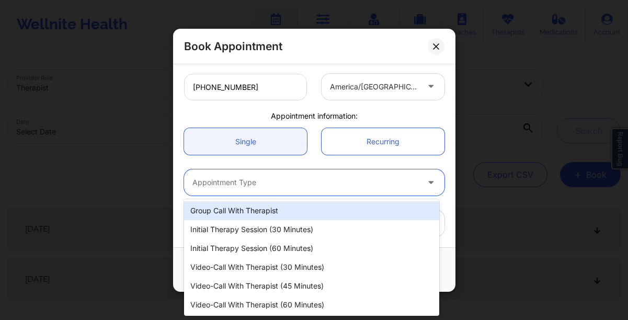
click at [234, 188] on div "Appointment Type" at bounding box center [301, 182] width 235 height 26
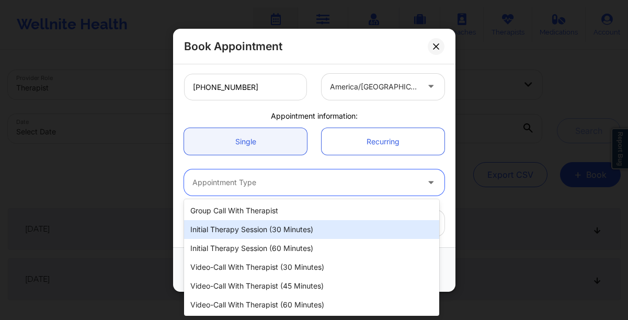
click at [238, 231] on div "Initial Therapy Session (30 minutes)" at bounding box center [311, 229] width 255 height 19
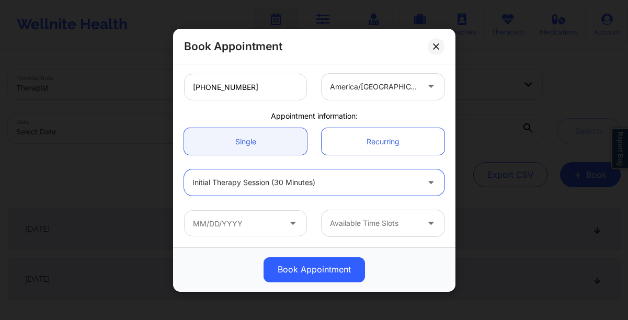
click at [291, 225] on icon at bounding box center [292, 220] width 10 height 9
click at [291, 223] on icon at bounding box center [292, 220] width 10 height 9
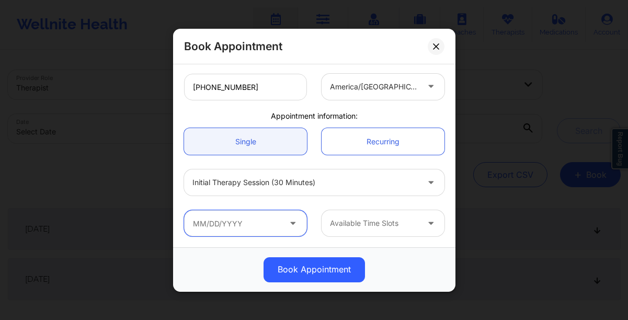
click at [249, 223] on input "text" at bounding box center [245, 223] width 123 height 26
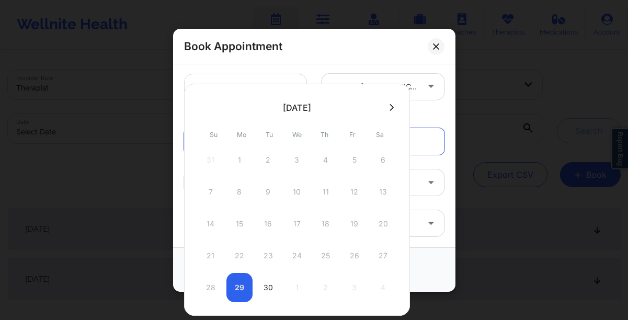
click at [391, 107] on icon at bounding box center [391, 107] width 4 height 8
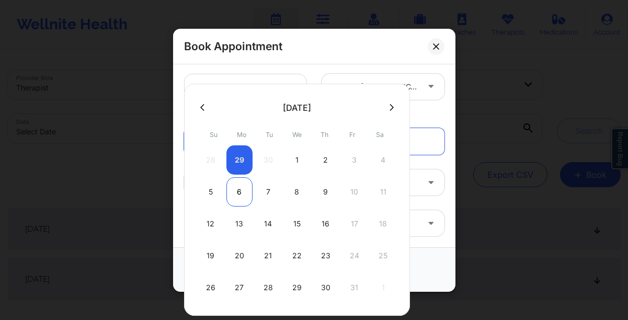
click at [245, 194] on div "6" at bounding box center [239, 191] width 26 height 29
type input "[DATE]"
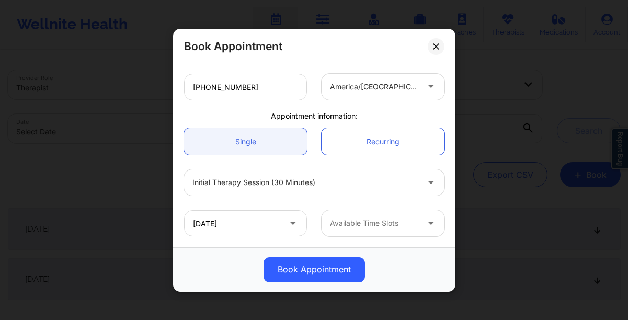
click at [378, 226] on div at bounding box center [374, 223] width 88 height 13
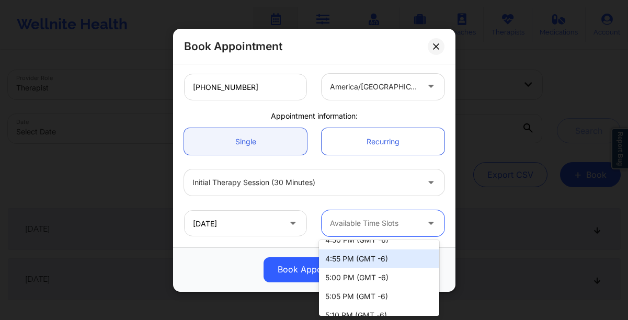
scroll to position [89, 0]
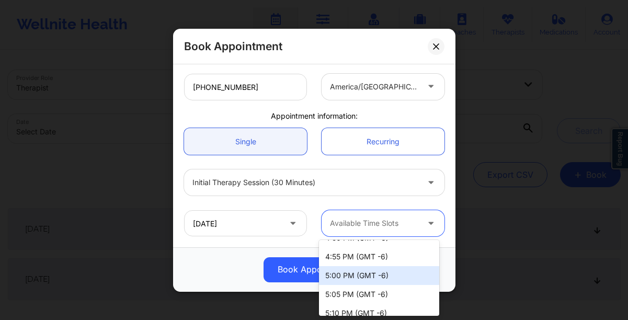
click at [363, 276] on div "5:00 PM (GMT -6)" at bounding box center [379, 275] width 120 height 19
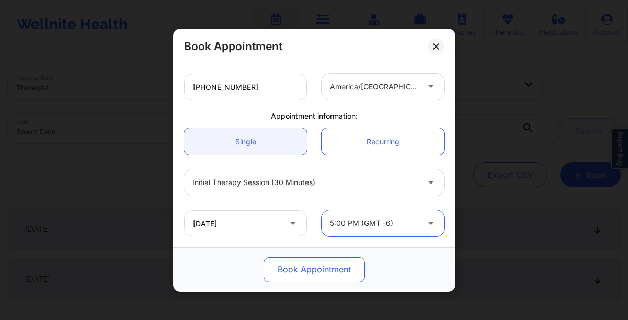
click at [317, 267] on button "Book Appointment" at bounding box center [313, 269] width 101 height 25
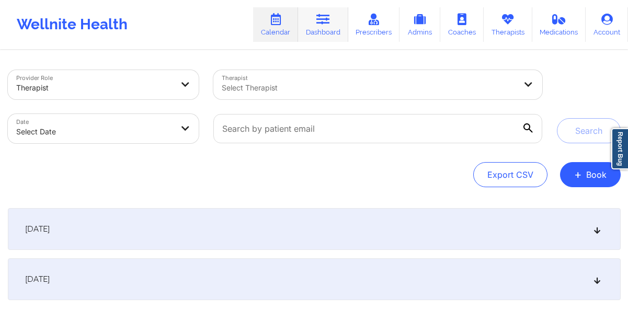
click at [330, 26] on link "Dashboard" at bounding box center [323, 24] width 50 height 34
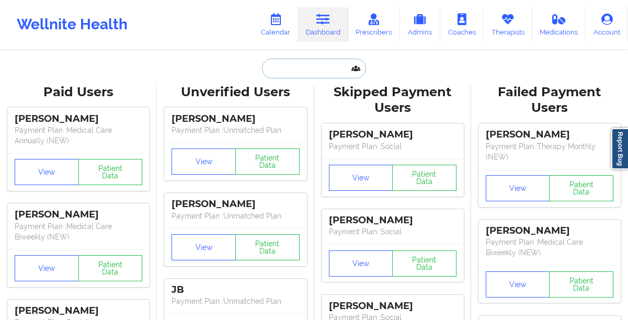
click at [291, 65] on input "text" at bounding box center [313, 69] width 103 height 20
paste input "[PHONE_NUMBER]"
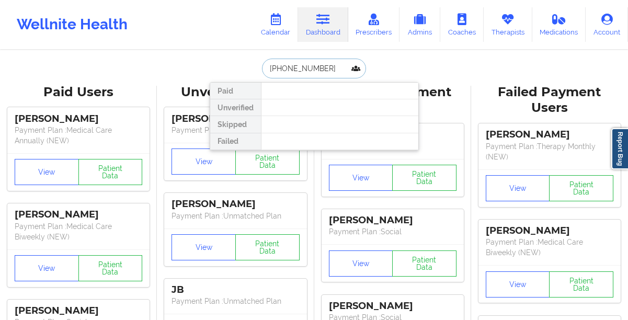
paste input "[PERSON_NAME] nexton"
type input "[PERSON_NAME] nexton"
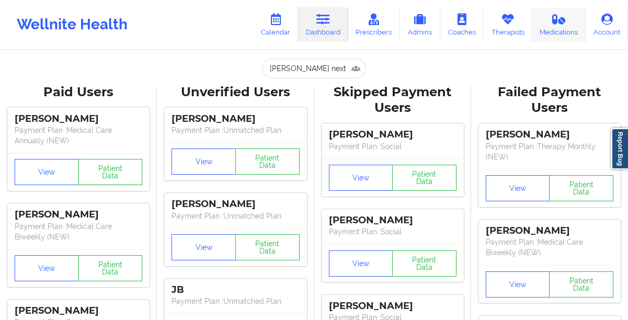
click at [558, 29] on link "Medications" at bounding box center [559, 24] width 54 height 34
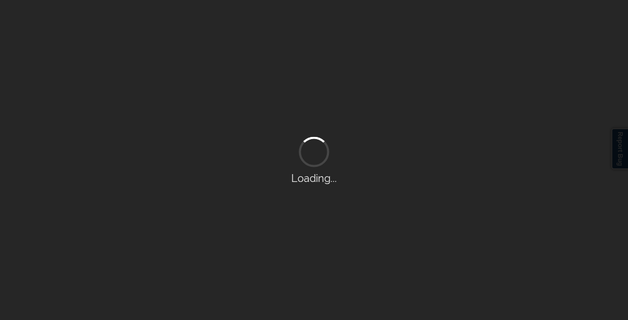
click at [505, 27] on div "Loading..." at bounding box center [314, 160] width 628 height 320
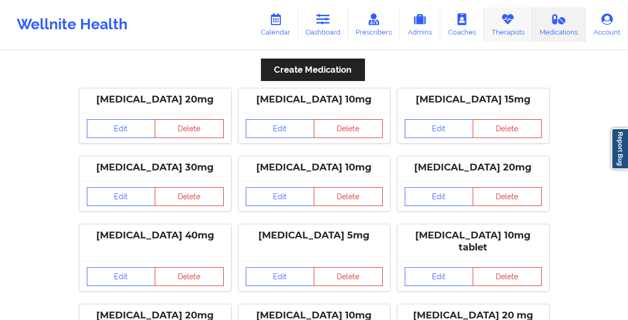
click at [506, 25] on icon at bounding box center [508, 19] width 14 height 11
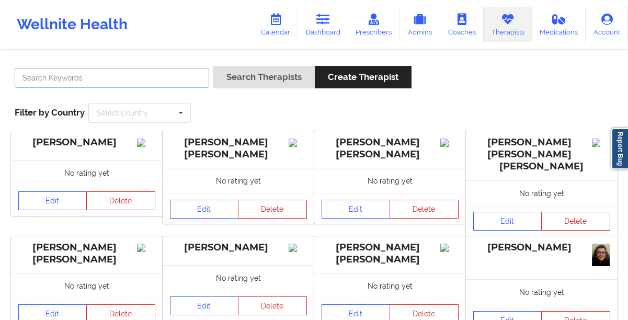
click at [155, 76] on input "text" at bounding box center [112, 78] width 194 height 20
paste input "C [PERSON_NAME][US_STATE]"
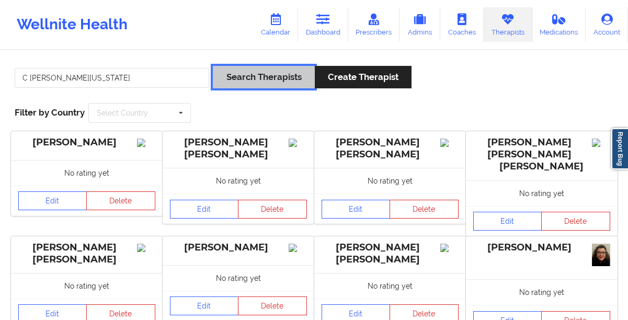
click at [243, 79] on button "Search Therapists" at bounding box center [263, 77] width 101 height 22
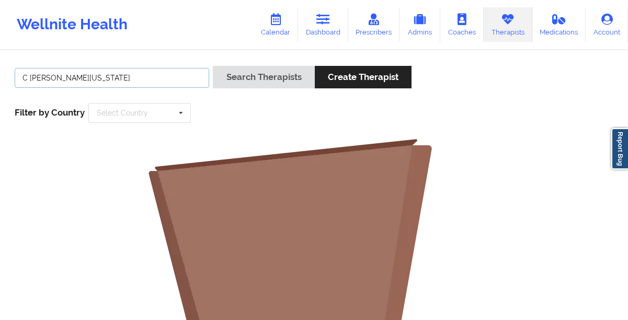
click at [164, 80] on input "C [PERSON_NAME][US_STATE]" at bounding box center [112, 78] width 194 height 20
click at [213, 66] on button "Search Therapists" at bounding box center [263, 77] width 101 height 22
click at [97, 79] on input "[PERSON_NAME][US_STATE]" at bounding box center [112, 78] width 194 height 20
type input "[PERSON_NAME]"
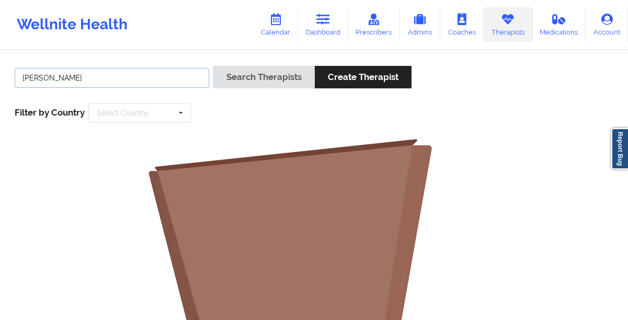
click at [213, 66] on button "Search Therapists" at bounding box center [263, 77] width 101 height 22
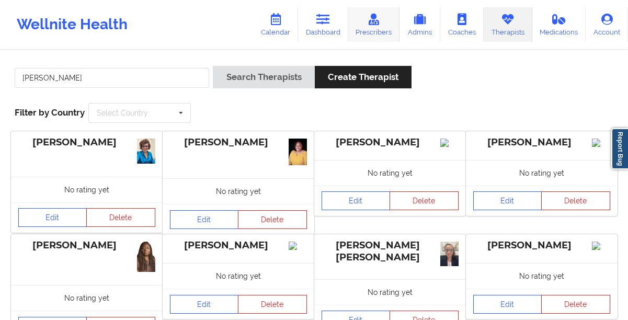
click at [366, 30] on link "Prescribers" at bounding box center [374, 24] width 52 height 34
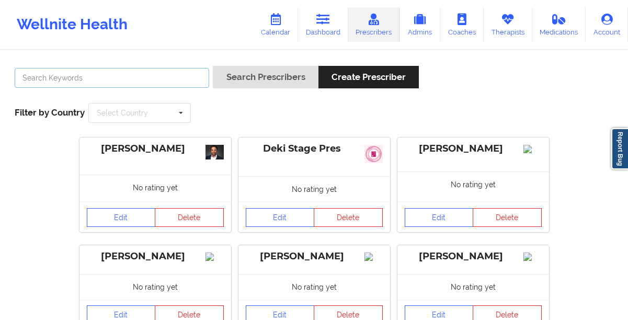
click at [94, 74] on input "text" at bounding box center [112, 78] width 194 height 20
type input "[PERSON_NAME]"
click at [213, 66] on button "Search Prescribers" at bounding box center [265, 77] width 105 height 22
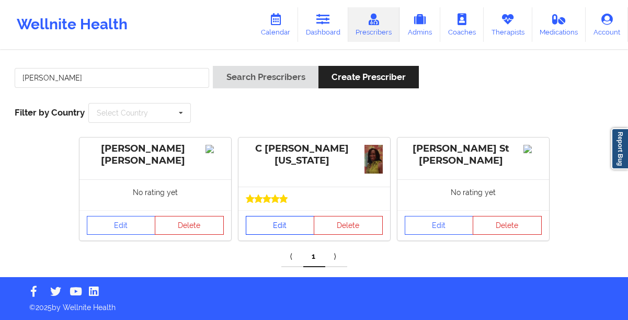
click at [268, 229] on link "Edit" at bounding box center [280, 225] width 69 height 19
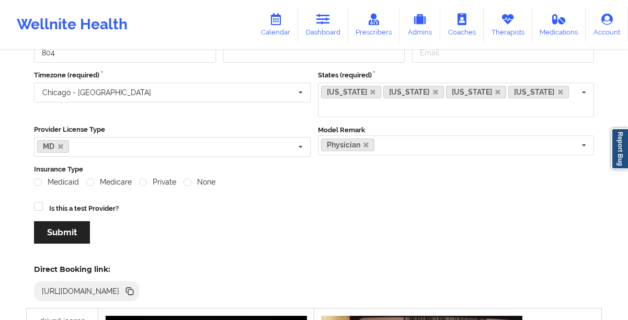
scroll to position [148, 0]
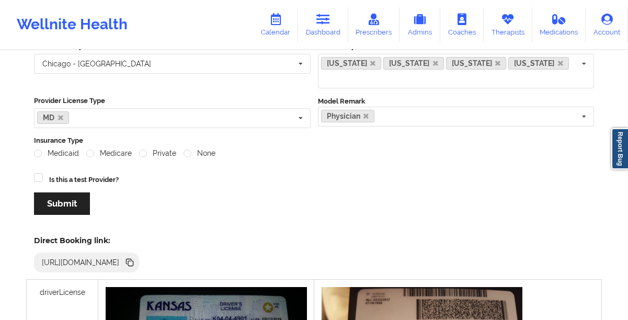
click at [131, 259] on icon at bounding box center [128, 261] width 5 height 5
click at [326, 31] on link "Dashboard" at bounding box center [323, 24] width 50 height 34
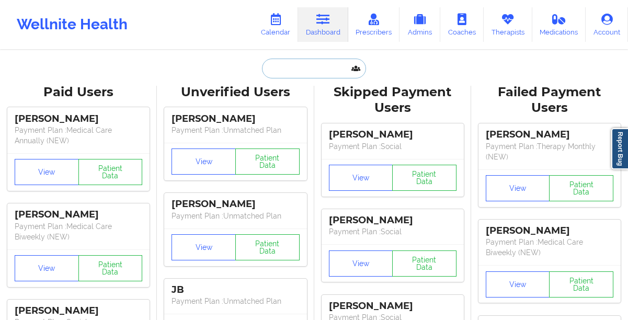
click at [274, 72] on input "text" at bounding box center [313, 69] width 103 height 20
paste input "[PERSON_NAME]"
type input "[PERSON_NAME]"
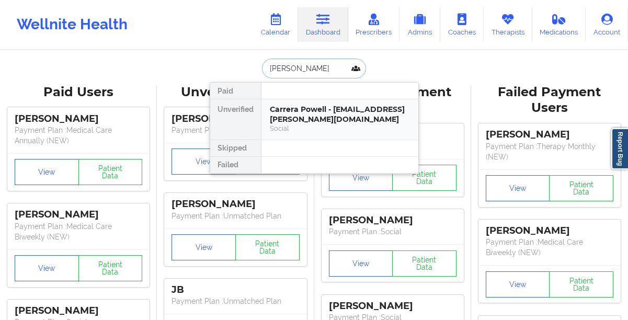
click at [283, 117] on div "Carrera Powell - [EMAIL_ADDRESS][PERSON_NAME][DOMAIN_NAME]" at bounding box center [340, 114] width 140 height 19
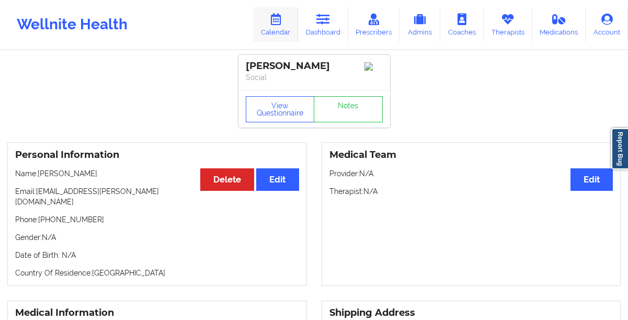
click at [271, 31] on link "Calendar" at bounding box center [275, 24] width 45 height 34
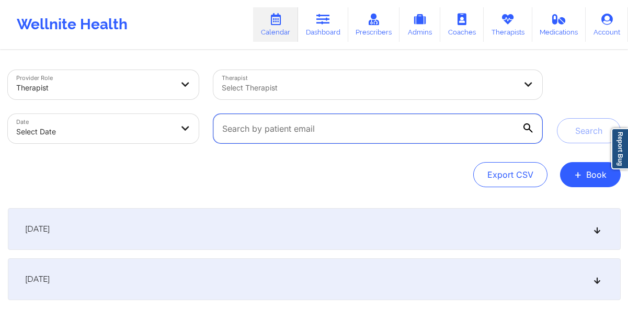
click at [295, 124] on input "text" at bounding box center [377, 128] width 328 height 29
paste input "[EMAIL_ADDRESS][PERSON_NAME][DOMAIN_NAME]"
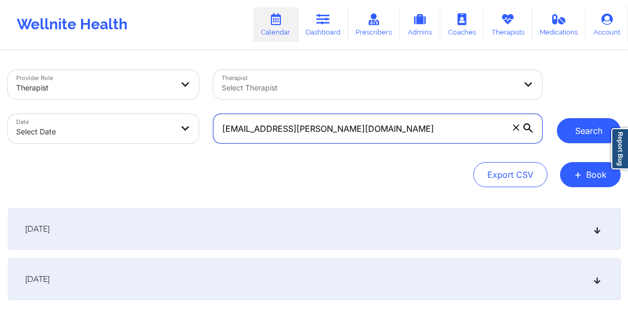
type input "[EMAIL_ADDRESS][PERSON_NAME][DOMAIN_NAME]"
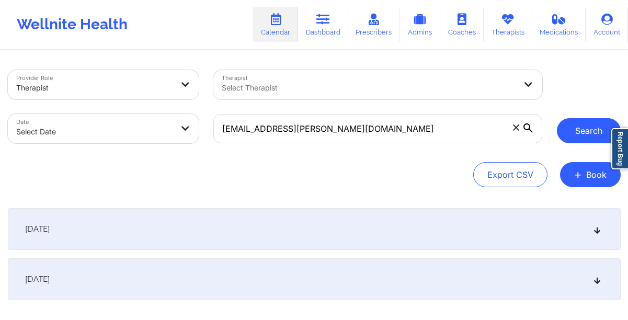
click at [599, 136] on button "Search" at bounding box center [589, 130] width 64 height 25
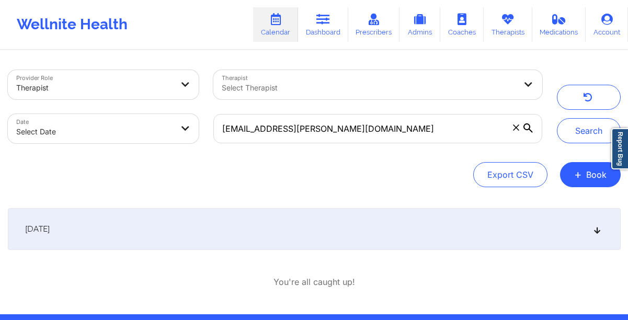
click at [361, 236] on div "[DATE]" at bounding box center [314, 229] width 612 height 42
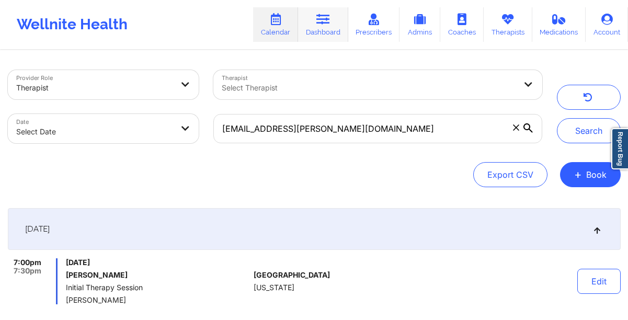
click at [324, 33] on link "Dashboard" at bounding box center [323, 24] width 50 height 34
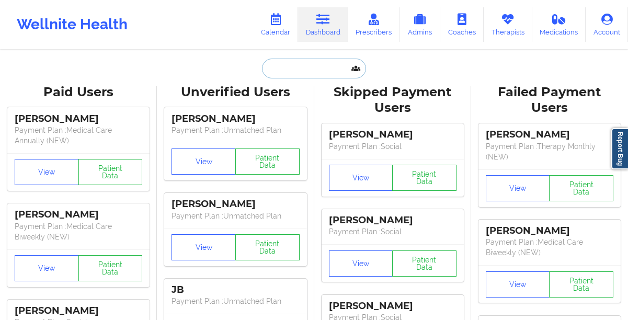
click at [279, 67] on input "text" at bounding box center [313, 69] width 103 height 20
paste input "[EMAIL_ADDRESS][PERSON_NAME][DOMAIN_NAME]"
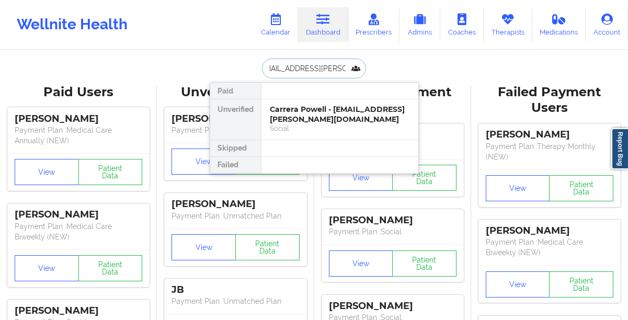
type input "[EMAIL_ADDRESS][PERSON_NAME][DOMAIN_NAME]"
click at [289, 112] on div "Carrera Powell - [EMAIL_ADDRESS][PERSON_NAME][DOMAIN_NAME]" at bounding box center [340, 114] width 140 height 19
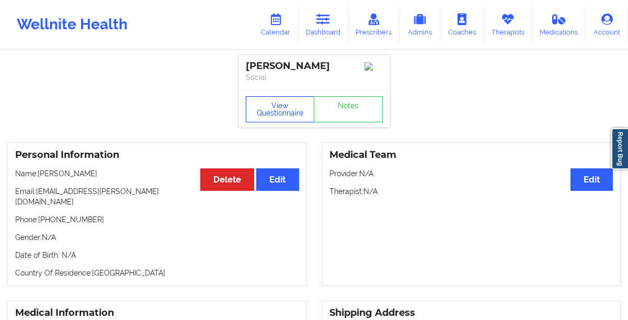
click at [279, 105] on button "View Questionnaire" at bounding box center [280, 109] width 69 height 26
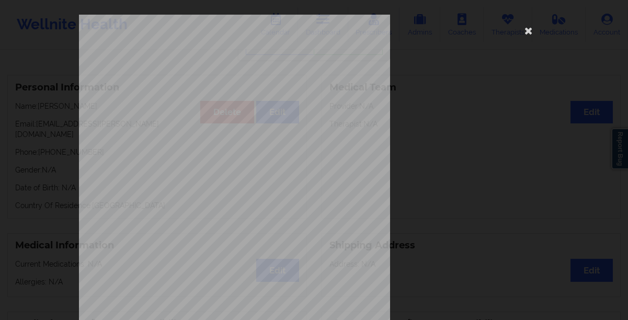
scroll to position [179, 0]
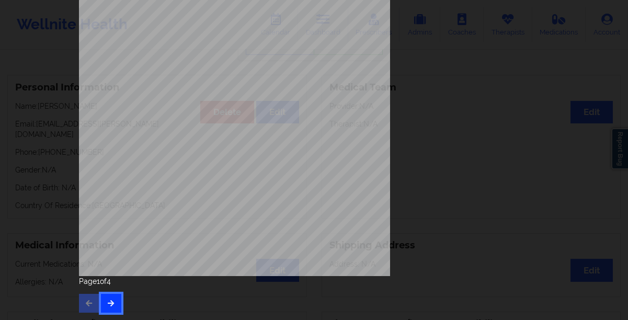
click at [110, 303] on icon "button" at bounding box center [111, 302] width 9 height 6
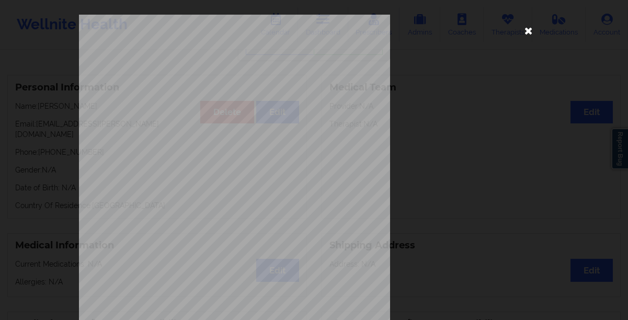
click at [528, 32] on icon at bounding box center [528, 30] width 17 height 17
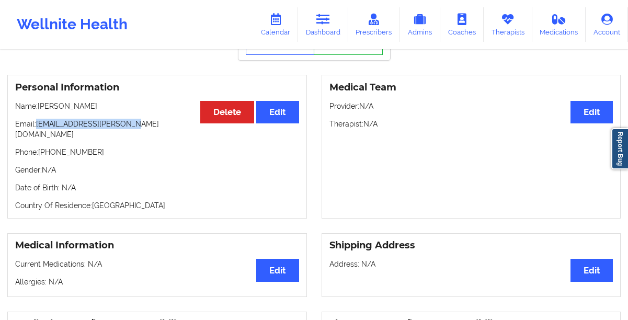
drag, startPoint x: 146, startPoint y: 129, endPoint x: 36, endPoint y: 130, distance: 109.7
click at [36, 130] on p "Email: [EMAIL_ADDRESS][PERSON_NAME][DOMAIN_NAME]" at bounding box center [157, 129] width 284 height 21
copy p "[EMAIL_ADDRESS][PERSON_NAME][DOMAIN_NAME]"
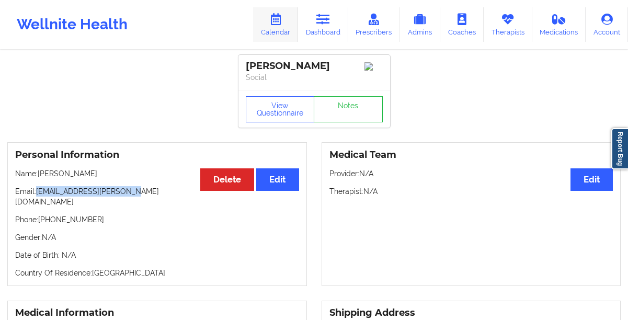
click at [280, 30] on link "Calendar" at bounding box center [275, 24] width 45 height 34
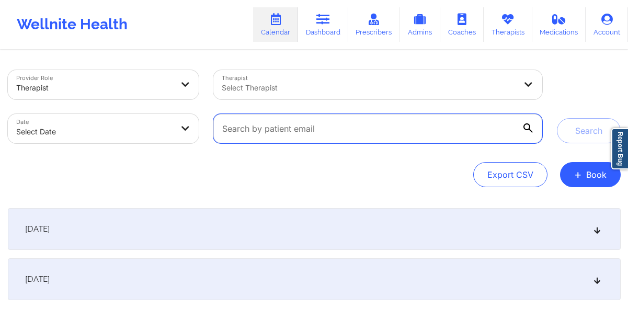
click at [251, 131] on input "text" at bounding box center [377, 128] width 328 height 29
paste input "[EMAIL_ADDRESS][PERSON_NAME][DOMAIN_NAME]"
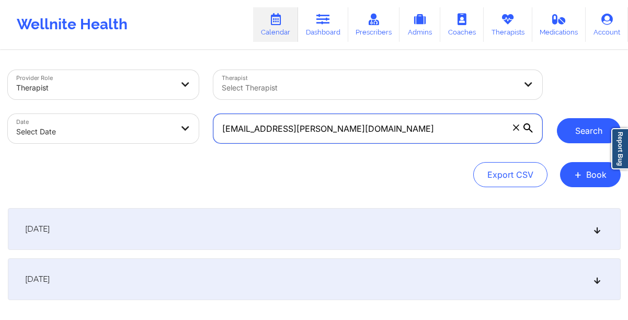
type input "[EMAIL_ADDRESS][PERSON_NAME][DOMAIN_NAME]"
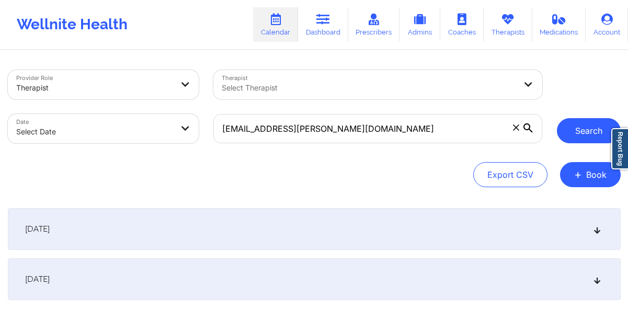
click at [586, 132] on button "Search" at bounding box center [589, 130] width 64 height 25
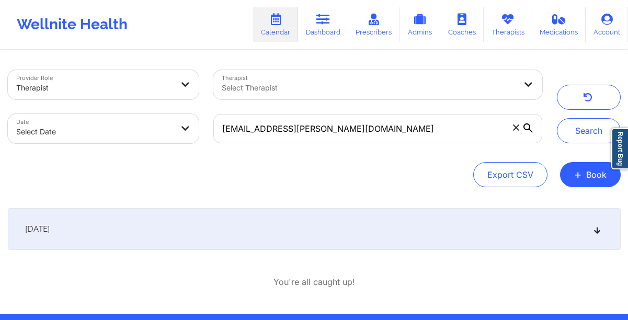
click at [451, 222] on div "[DATE]" at bounding box center [314, 229] width 612 height 42
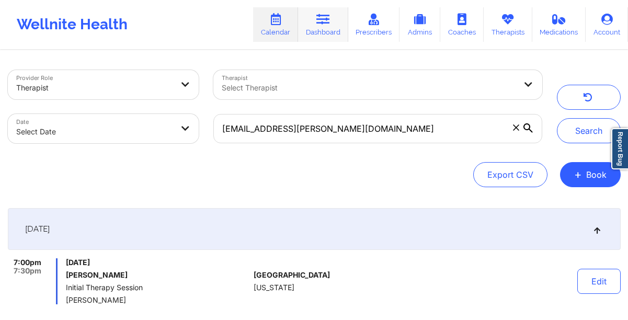
click at [319, 26] on link "Dashboard" at bounding box center [323, 24] width 50 height 34
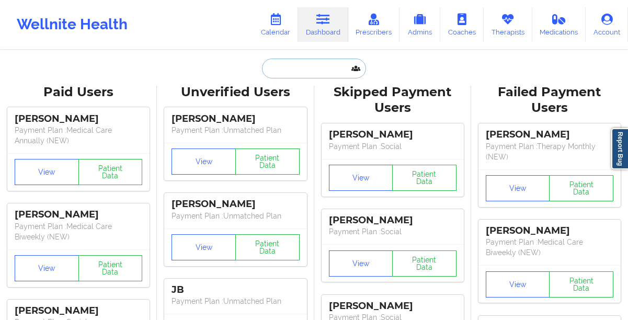
click at [273, 70] on input "text" at bounding box center [313, 69] width 103 height 20
paste input "[PERSON_NAME][EMAIL_ADDRESS][DOMAIN_NAME]"
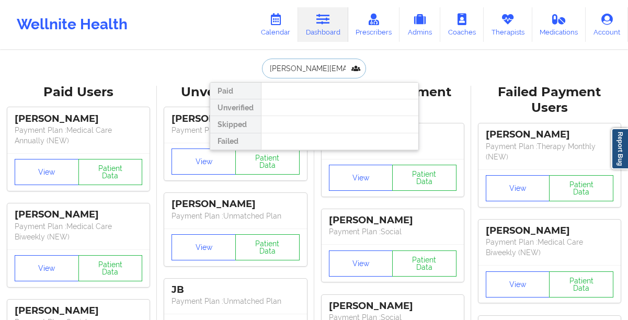
click at [277, 72] on input "[PERSON_NAME][EMAIL_ADDRESS][DOMAIN_NAME]" at bounding box center [313, 69] width 103 height 20
paste input "[EMAIL_ADDRESS]"
type input "[EMAIL_ADDRESS][DOMAIN_NAME]"
click at [279, 24] on icon at bounding box center [276, 19] width 14 height 11
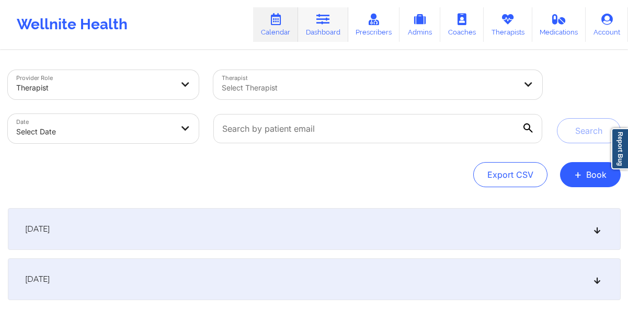
click at [319, 25] on icon at bounding box center [323, 19] width 14 height 11
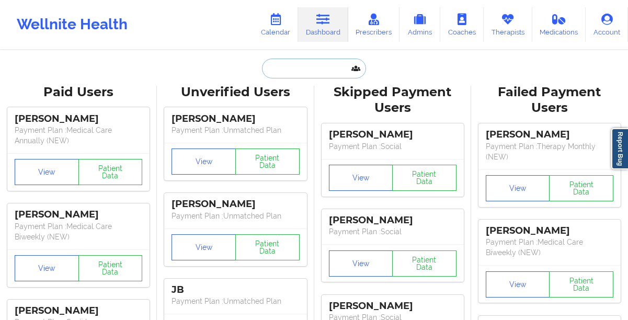
click at [288, 70] on input "text" at bounding box center [313, 69] width 103 height 20
paste input "[EMAIL_ADDRESS][DOMAIN_NAME]"
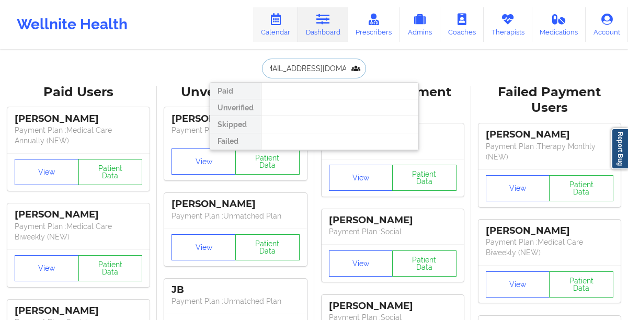
type input "[EMAIL_ADDRESS][DOMAIN_NAME]"
click at [269, 21] on link "Calendar" at bounding box center [275, 24] width 45 height 34
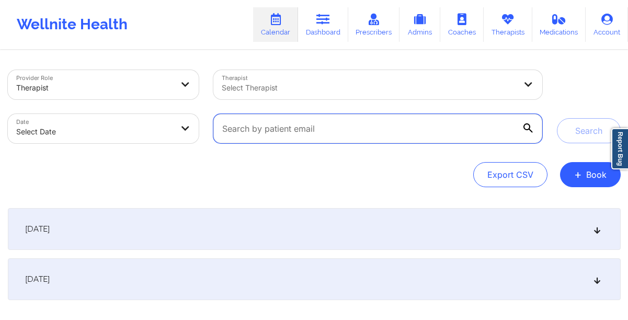
click at [294, 130] on input "text" at bounding box center [377, 128] width 328 height 29
paste input "[EMAIL_ADDRESS][DOMAIN_NAME]"
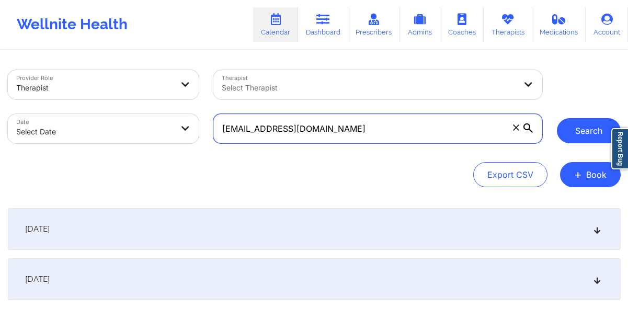
type input "[EMAIL_ADDRESS][DOMAIN_NAME]"
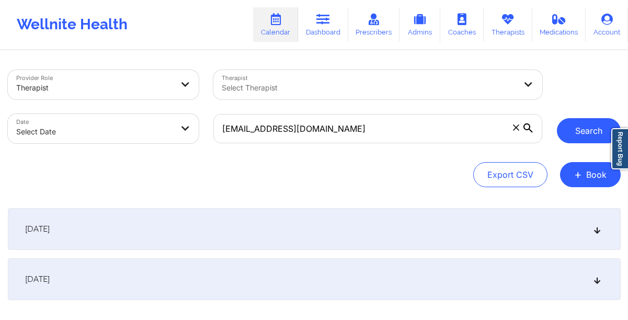
click at [580, 135] on button "Search" at bounding box center [589, 130] width 64 height 25
